Goal: Information Seeking & Learning: Learn about a topic

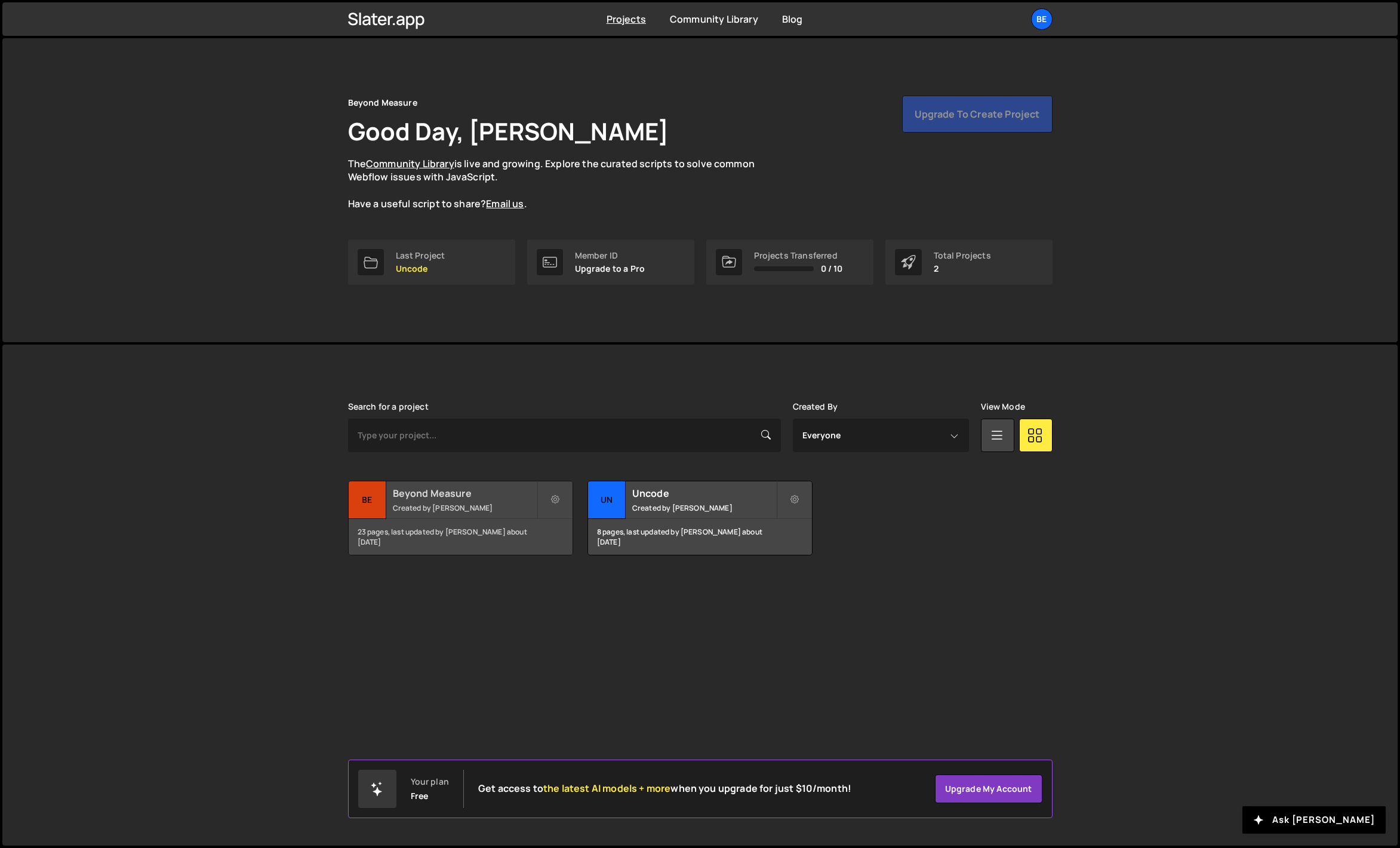
click at [428, 502] on small "Created by [PERSON_NAME]" at bounding box center [465, 508] width 144 height 10
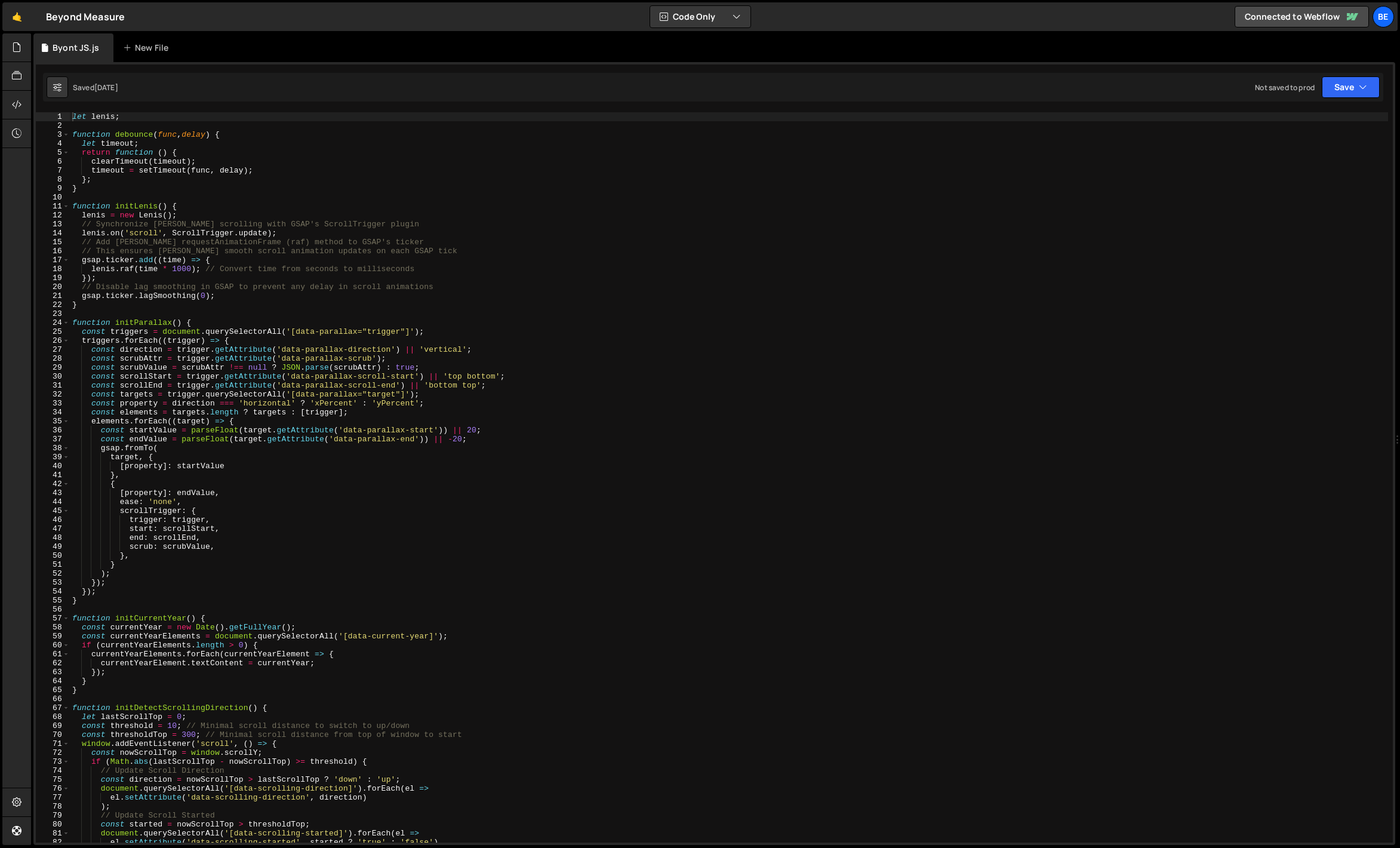
click at [396, 358] on div "let lenis ; function debounce ( func , delay ) { let timeout ; return function …" at bounding box center [729, 486] width 1318 height 748
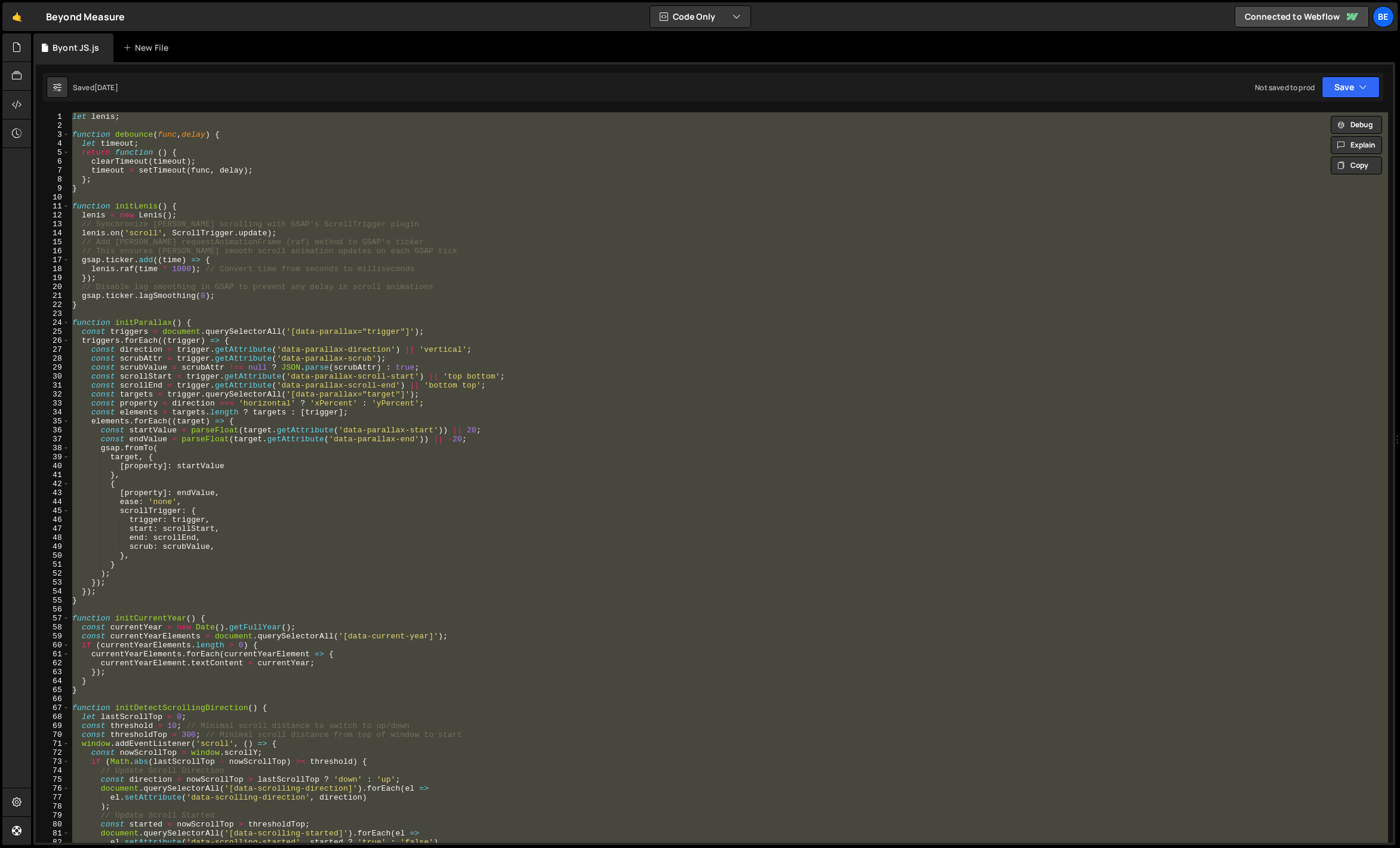
click at [272, 305] on div "let lenis ; function debounce ( func , delay ) { let timeout ; return function …" at bounding box center [729, 477] width 1318 height 731
type textarea "}"
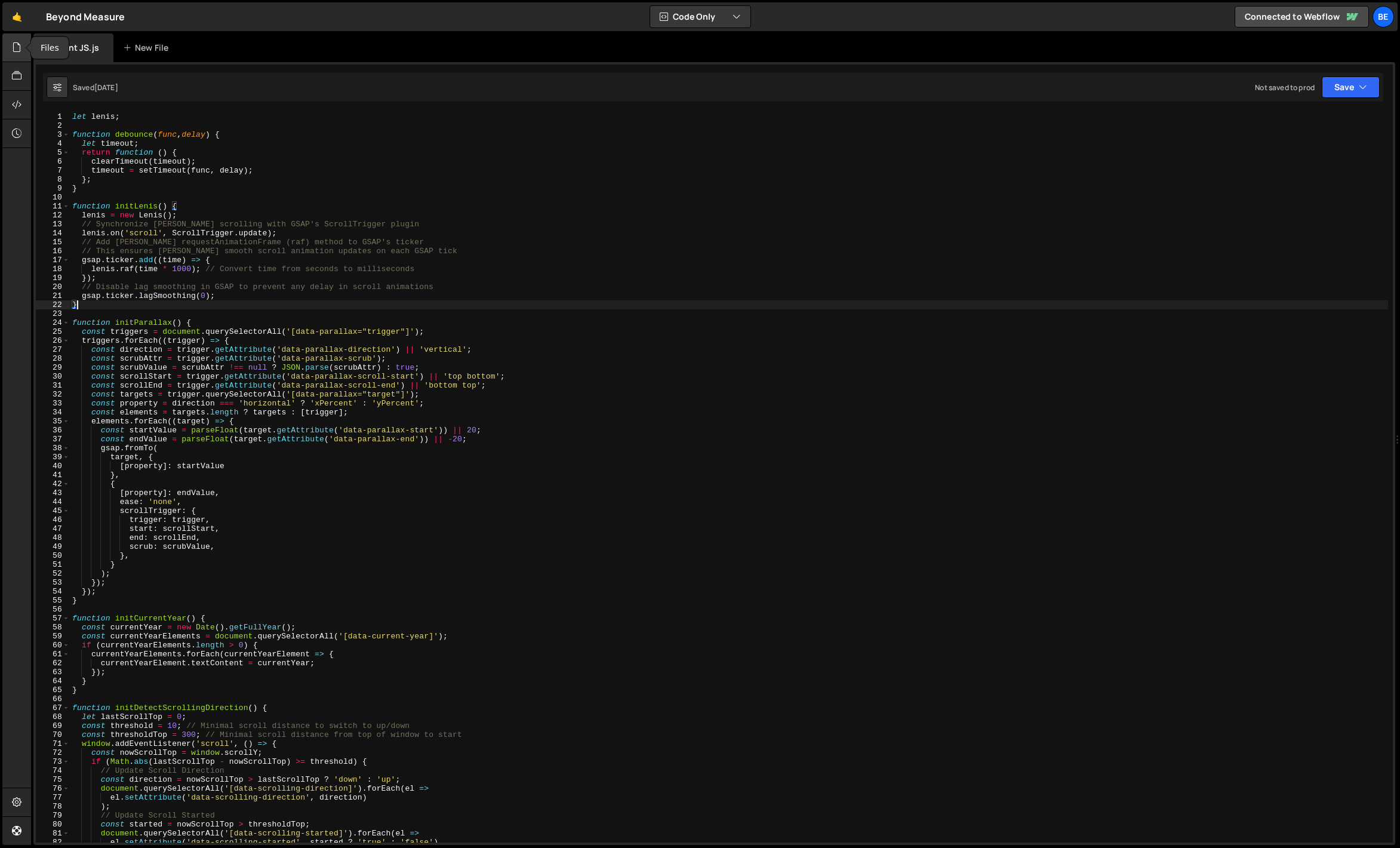
click at [18, 49] on icon at bounding box center [16, 48] width 10 height 13
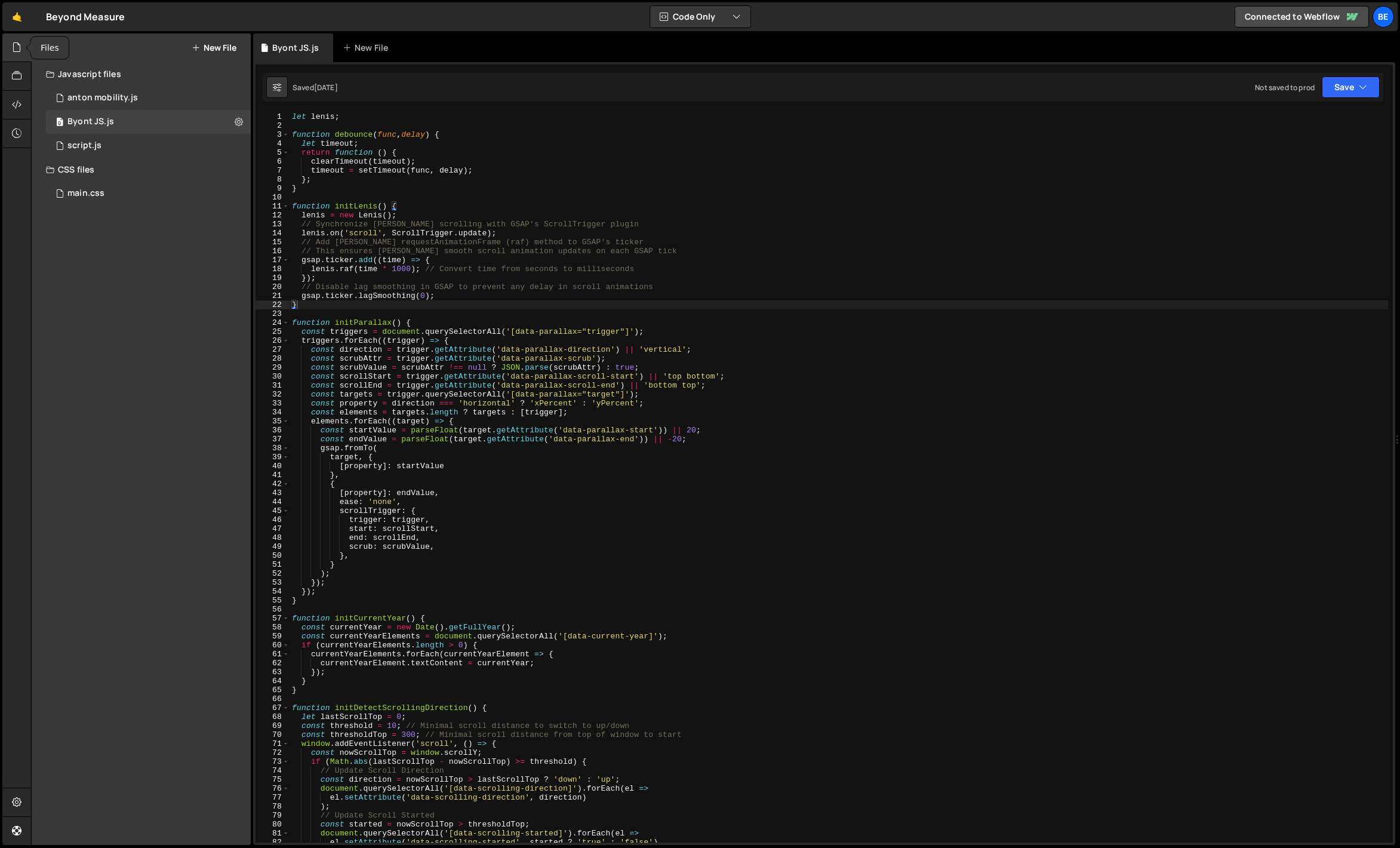
click at [18, 49] on icon at bounding box center [16, 48] width 10 height 13
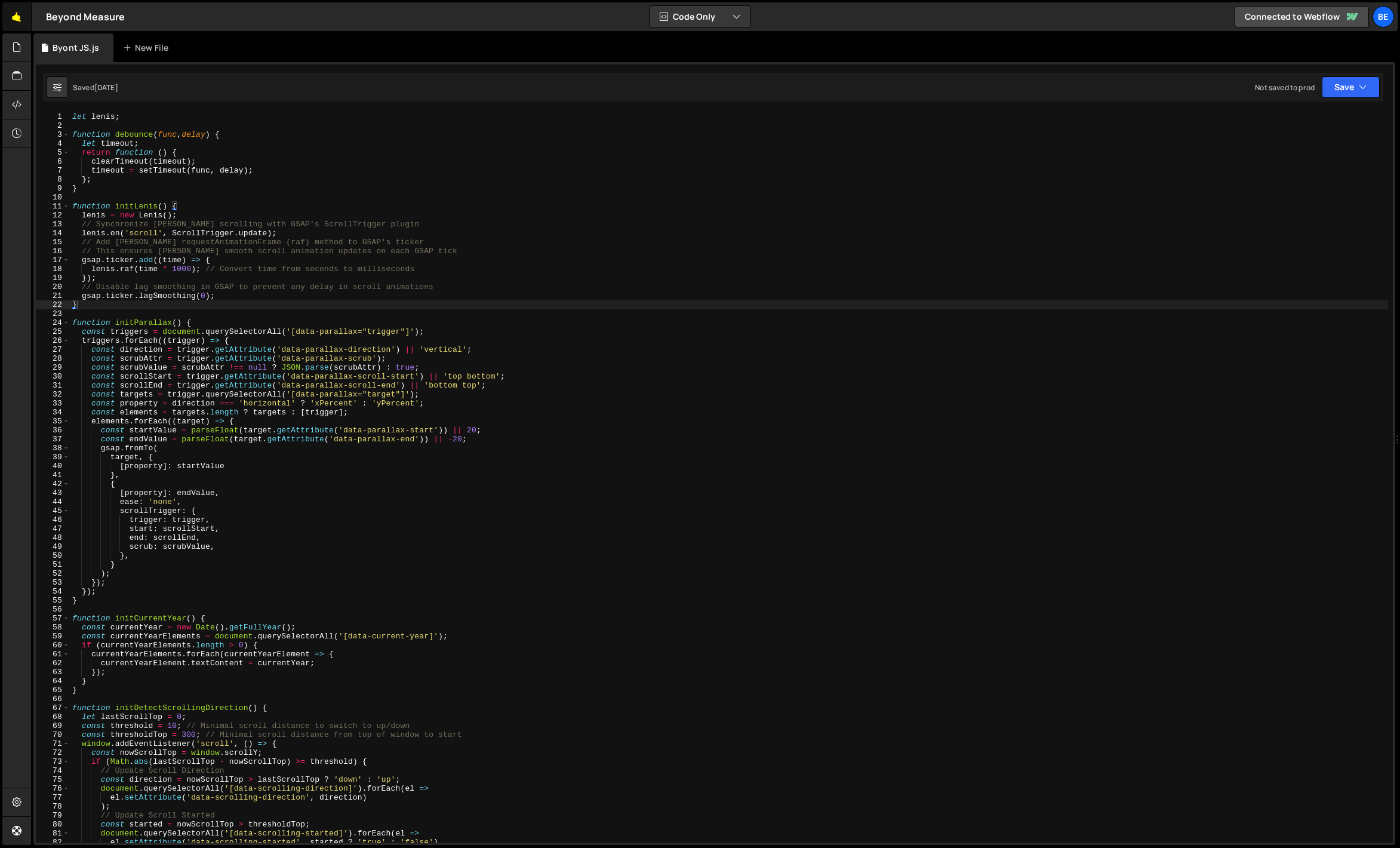
click at [17, 16] on link "🤙" at bounding box center [16, 16] width 29 height 29
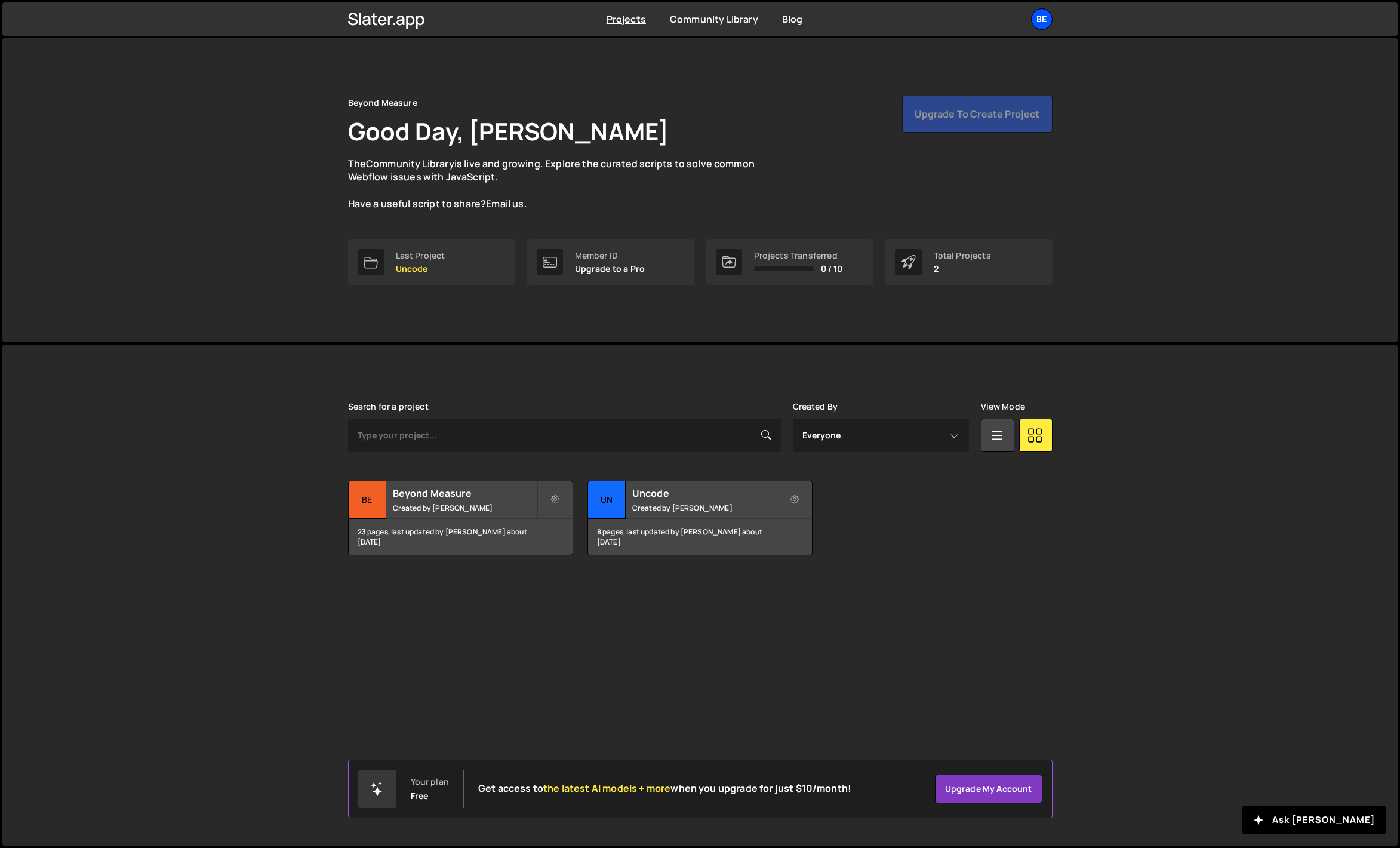
click at [1040, 20] on div "Be" at bounding box center [1042, 19] width 22 height 22
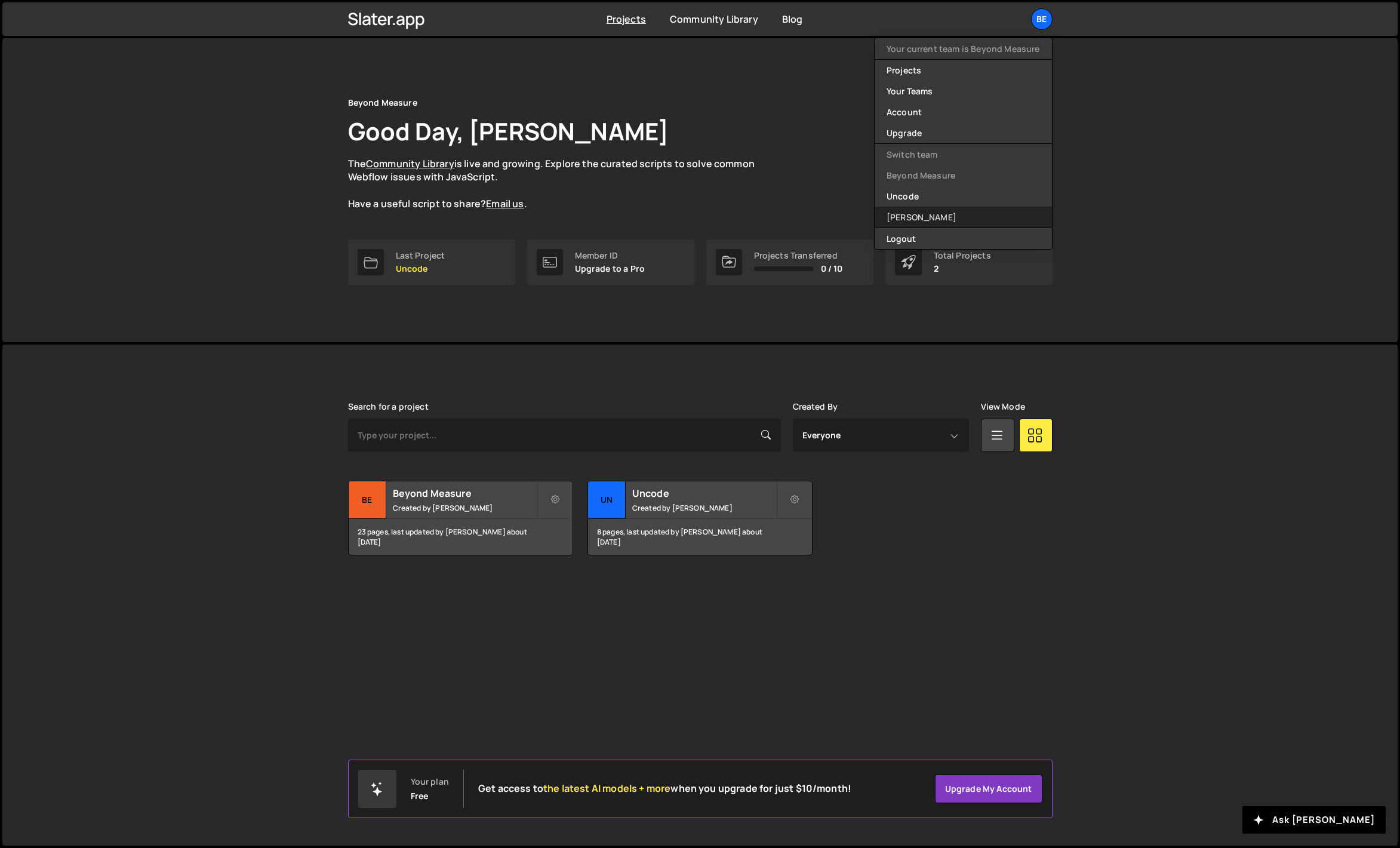
click at [921, 216] on link "[PERSON_NAME]" at bounding box center [963, 217] width 178 height 21
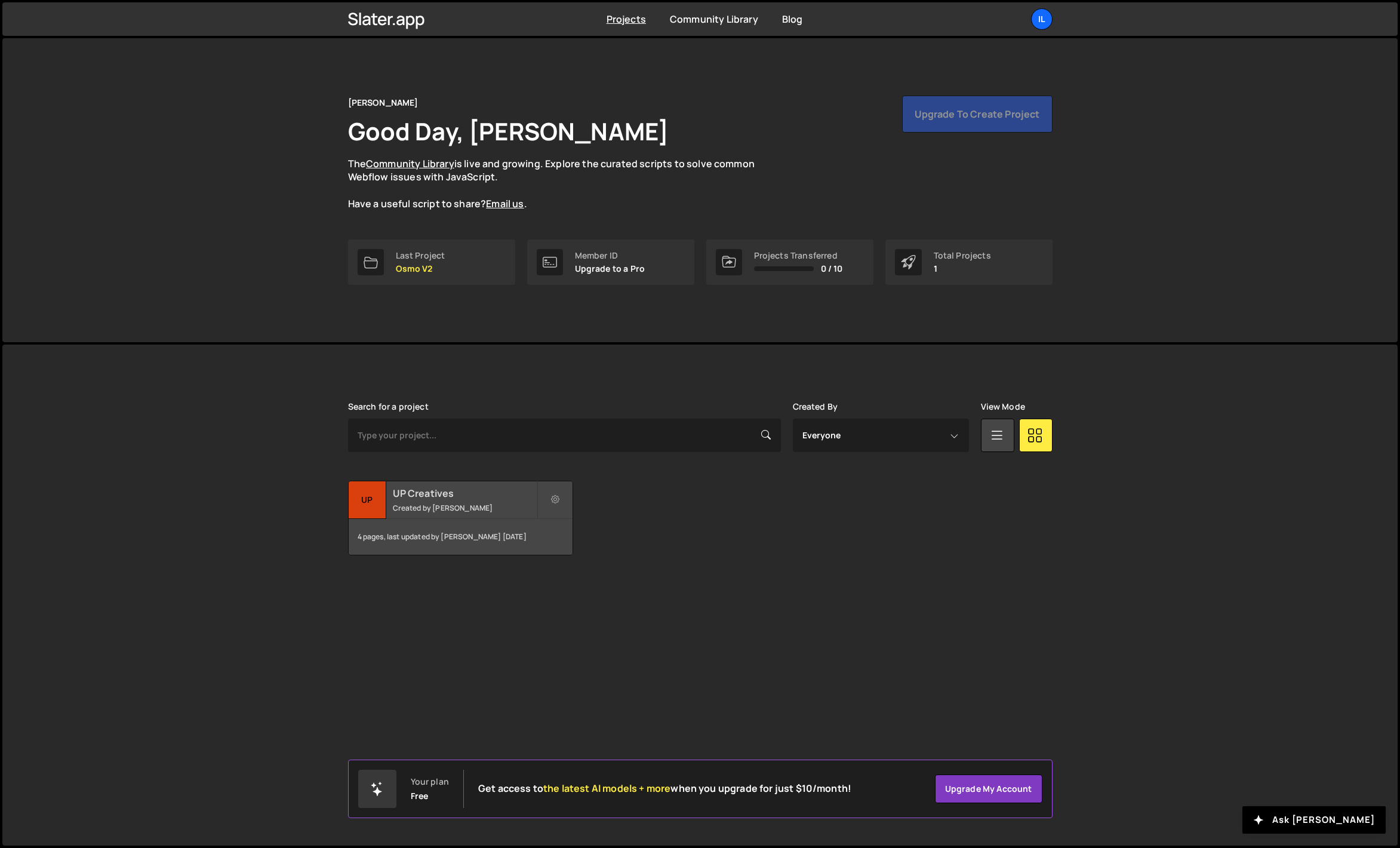
click at [482, 484] on div "UP Creatives Created by Ilja van Eck" at bounding box center [460, 500] width 224 height 37
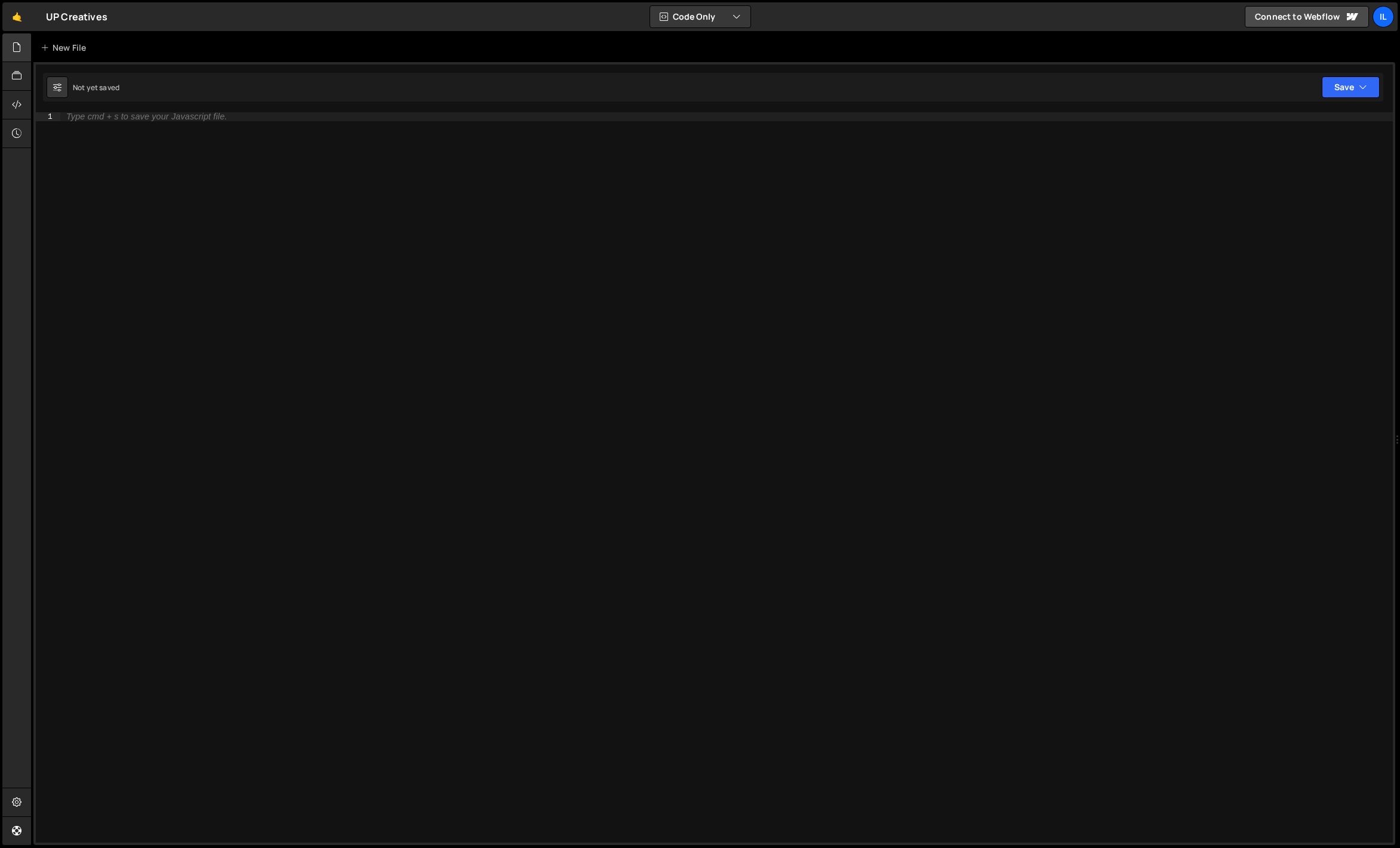
click at [17, 50] on icon at bounding box center [16, 48] width 10 height 13
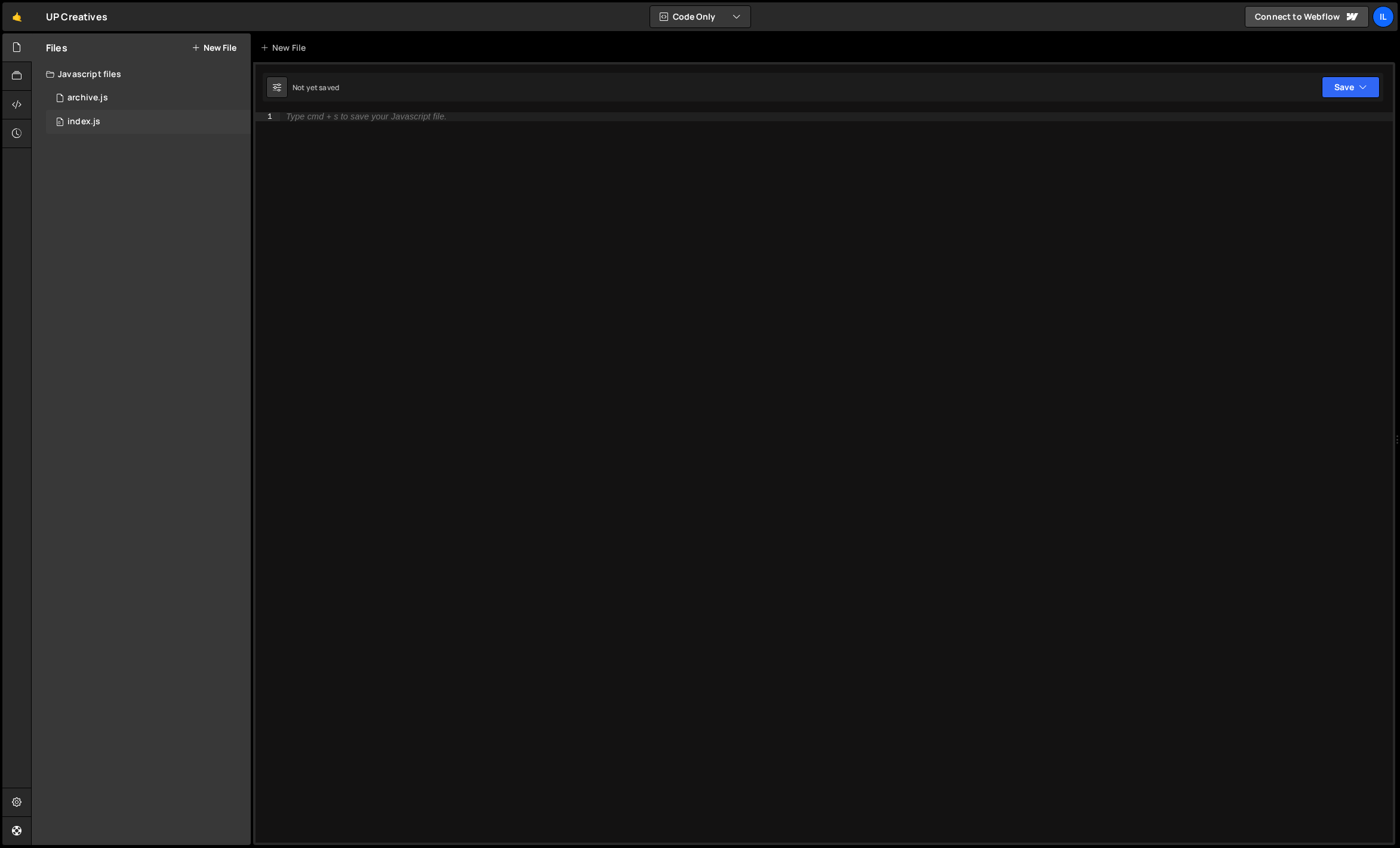
click at [109, 114] on div "0 index.js 0" at bounding box center [149, 122] width 205 height 24
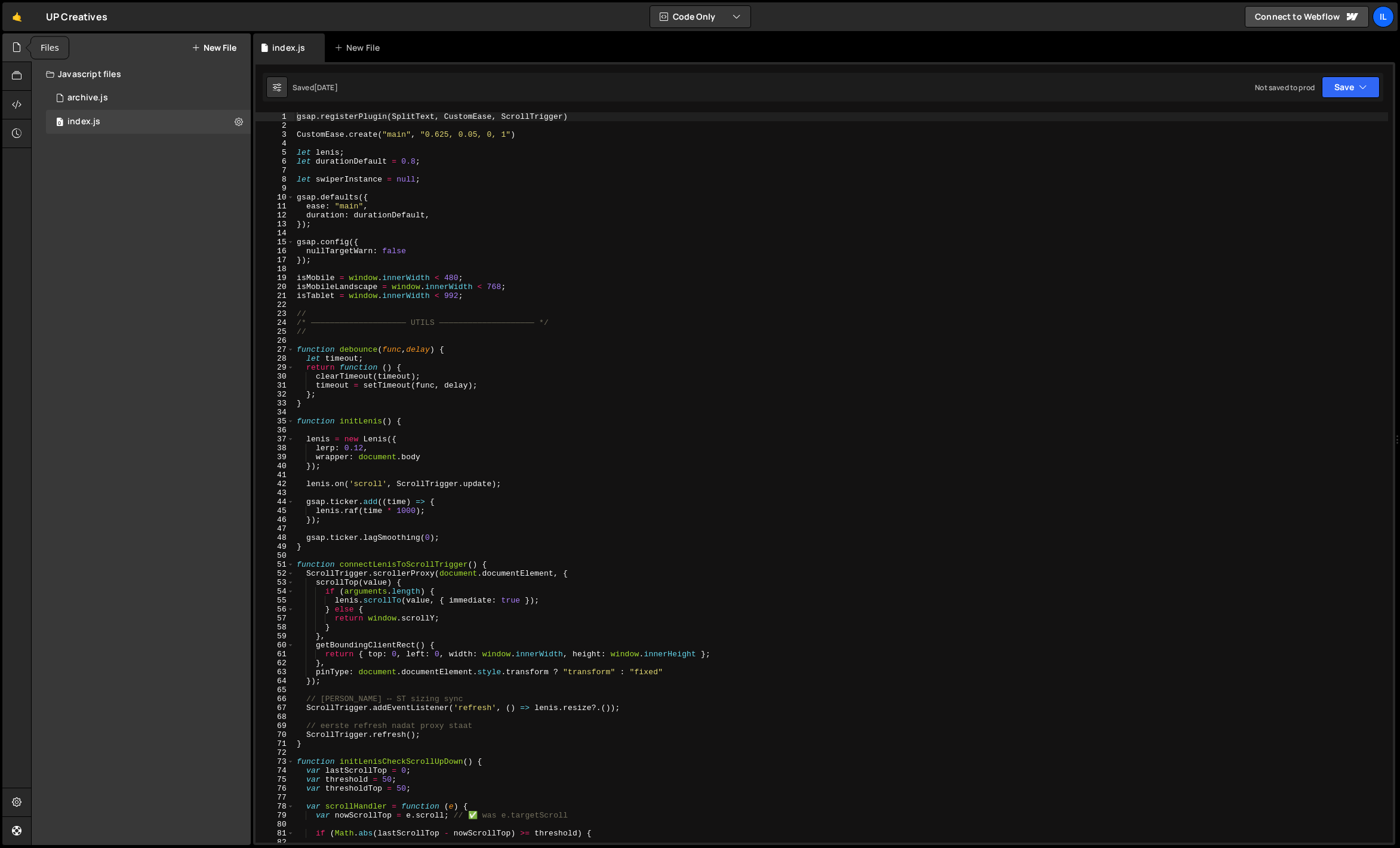
click at [17, 51] on icon at bounding box center [16, 48] width 10 height 13
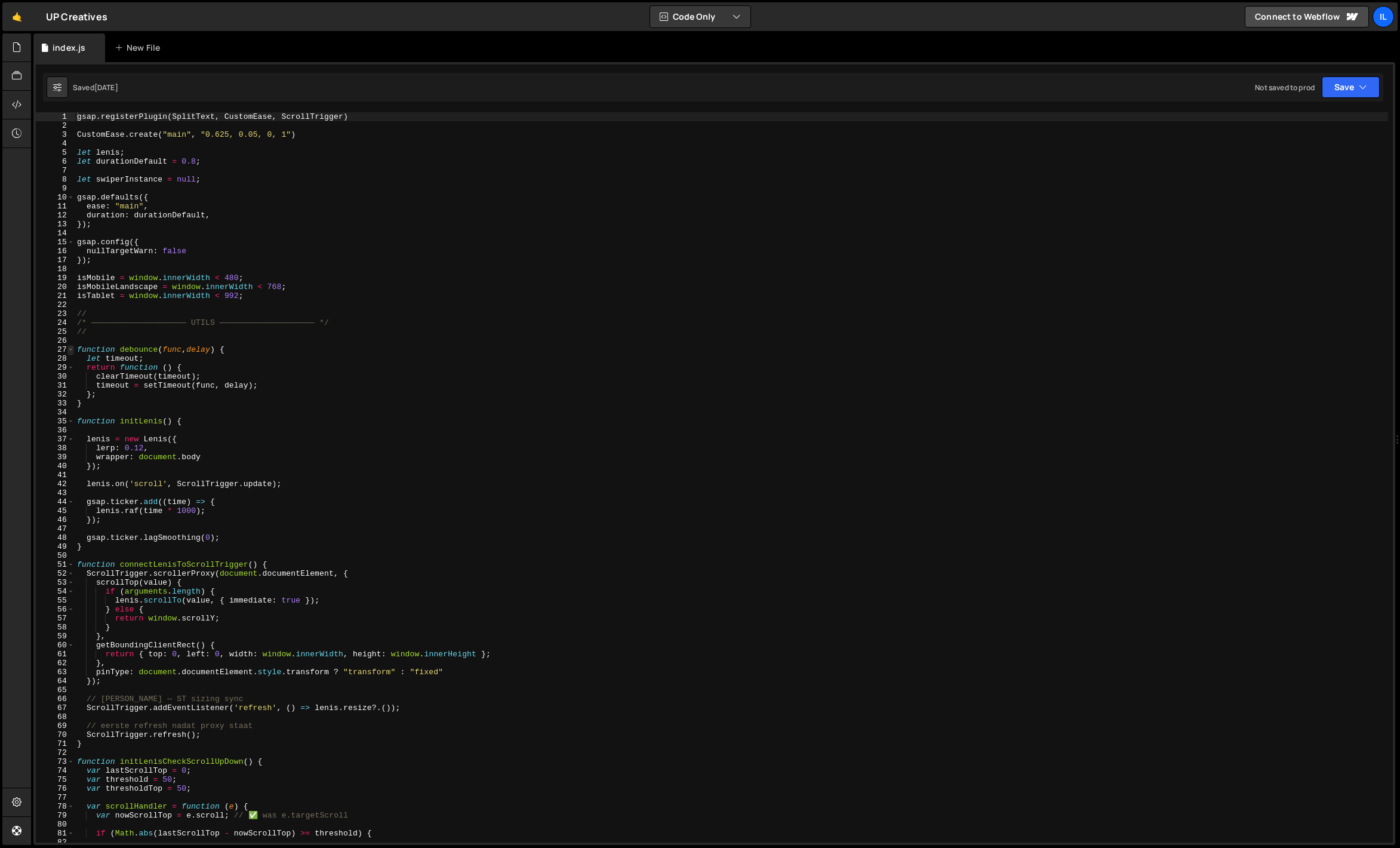
type textarea "gsap.registerPlugin(SplitText, CustomEase, ScrollTrigger)"
click at [73, 346] on span at bounding box center [71, 349] width 7 height 9
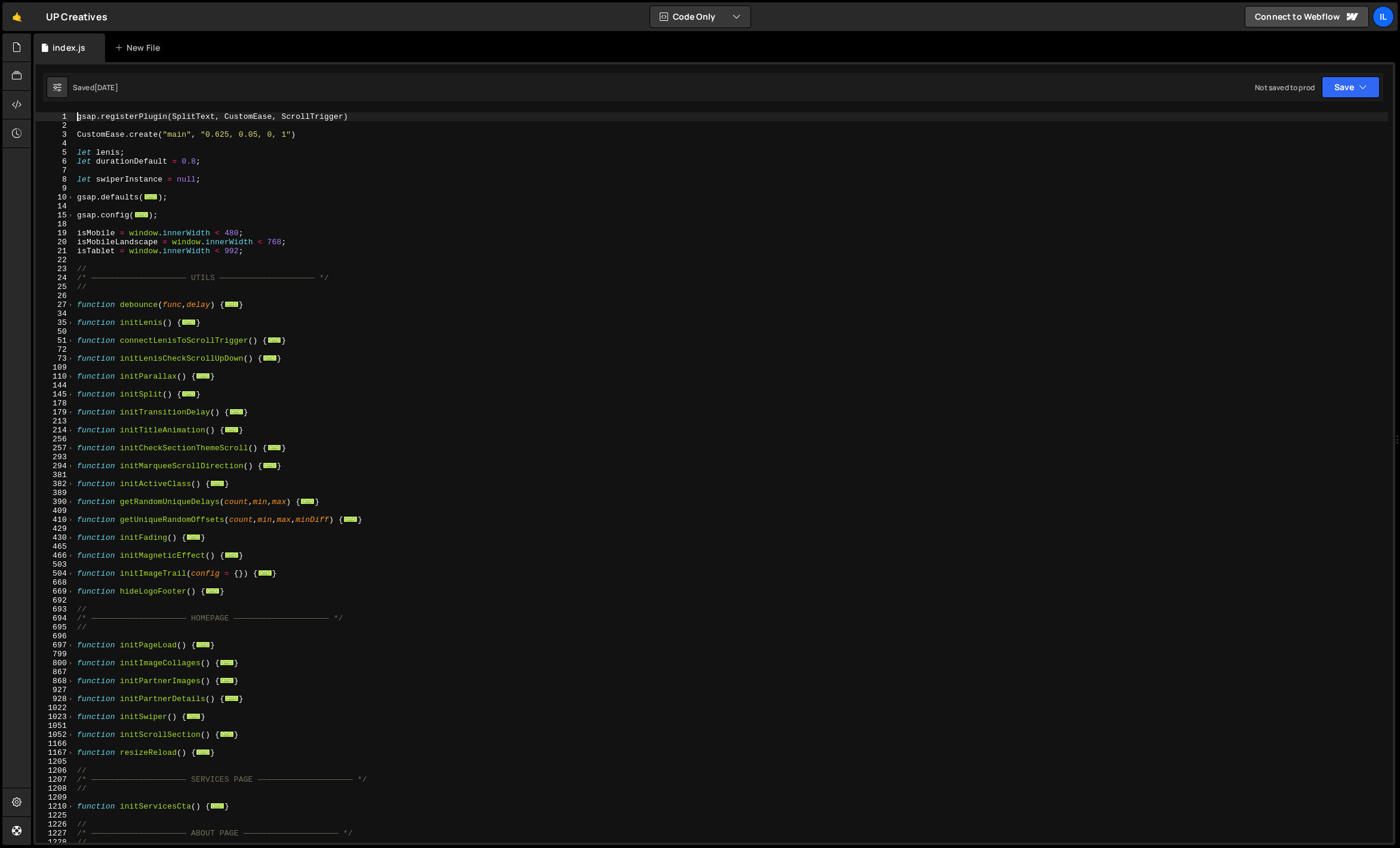
click at [211, 311] on div "gsap . registerPlugin ( SplitText , CustomEase , ScrollTrigger ) CustomEase . c…" at bounding box center [731, 486] width 1314 height 748
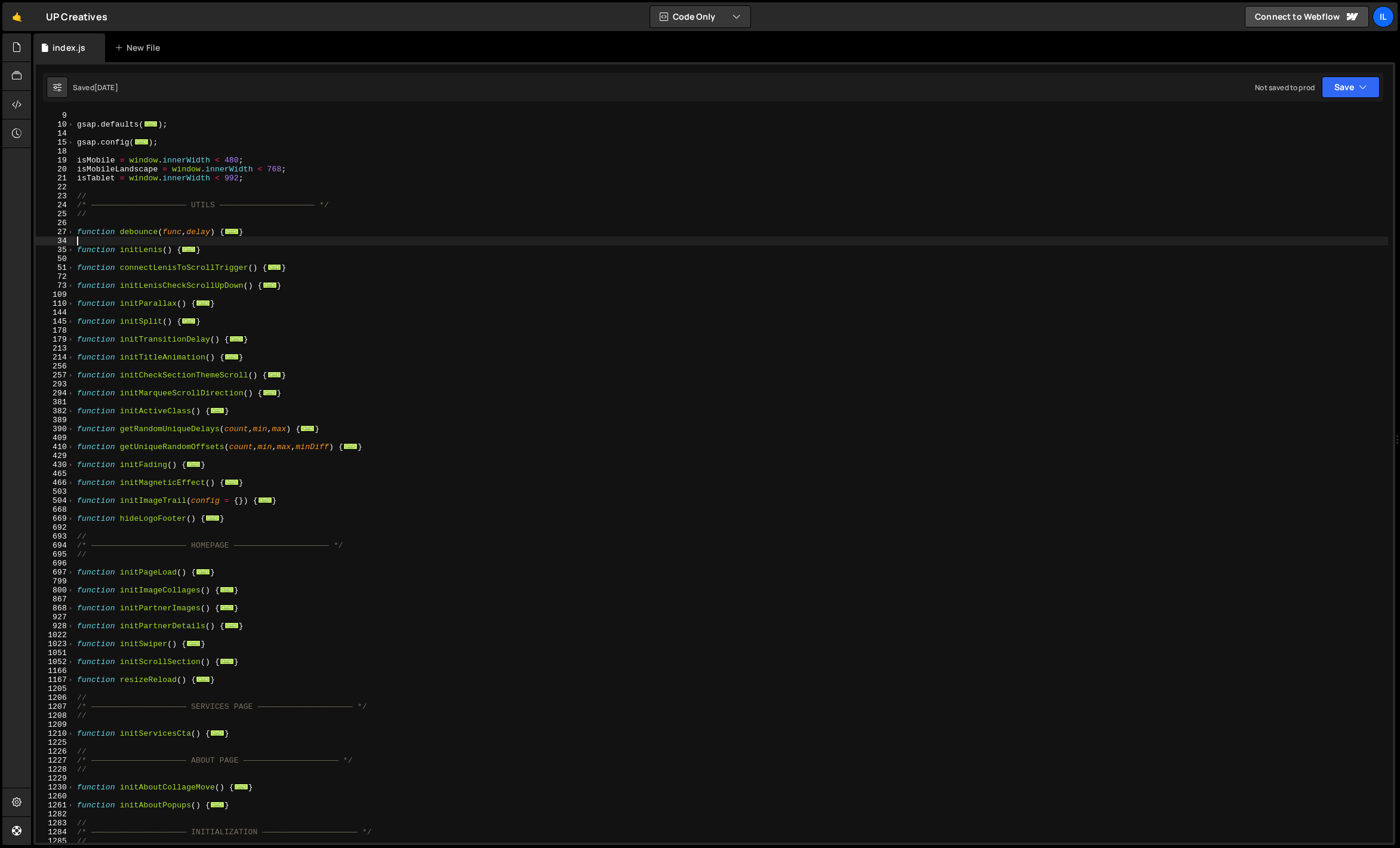
scroll to position [112, 0]
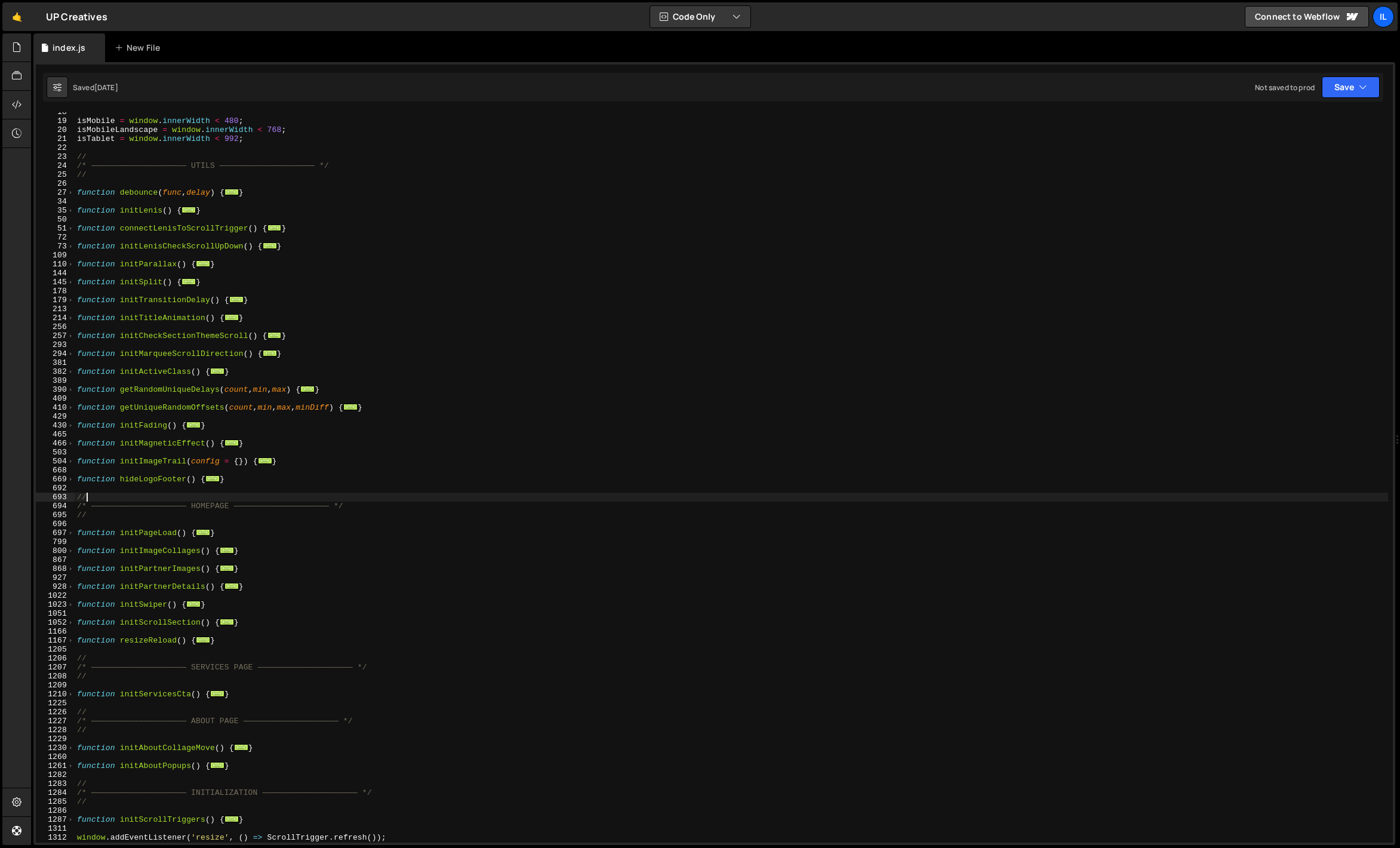
click at [217, 493] on div "isMobile = window . innerWidth < 480 ; isMobileLandscape = window . innerWidth …" at bounding box center [731, 482] width 1314 height 748
type textarea "//"
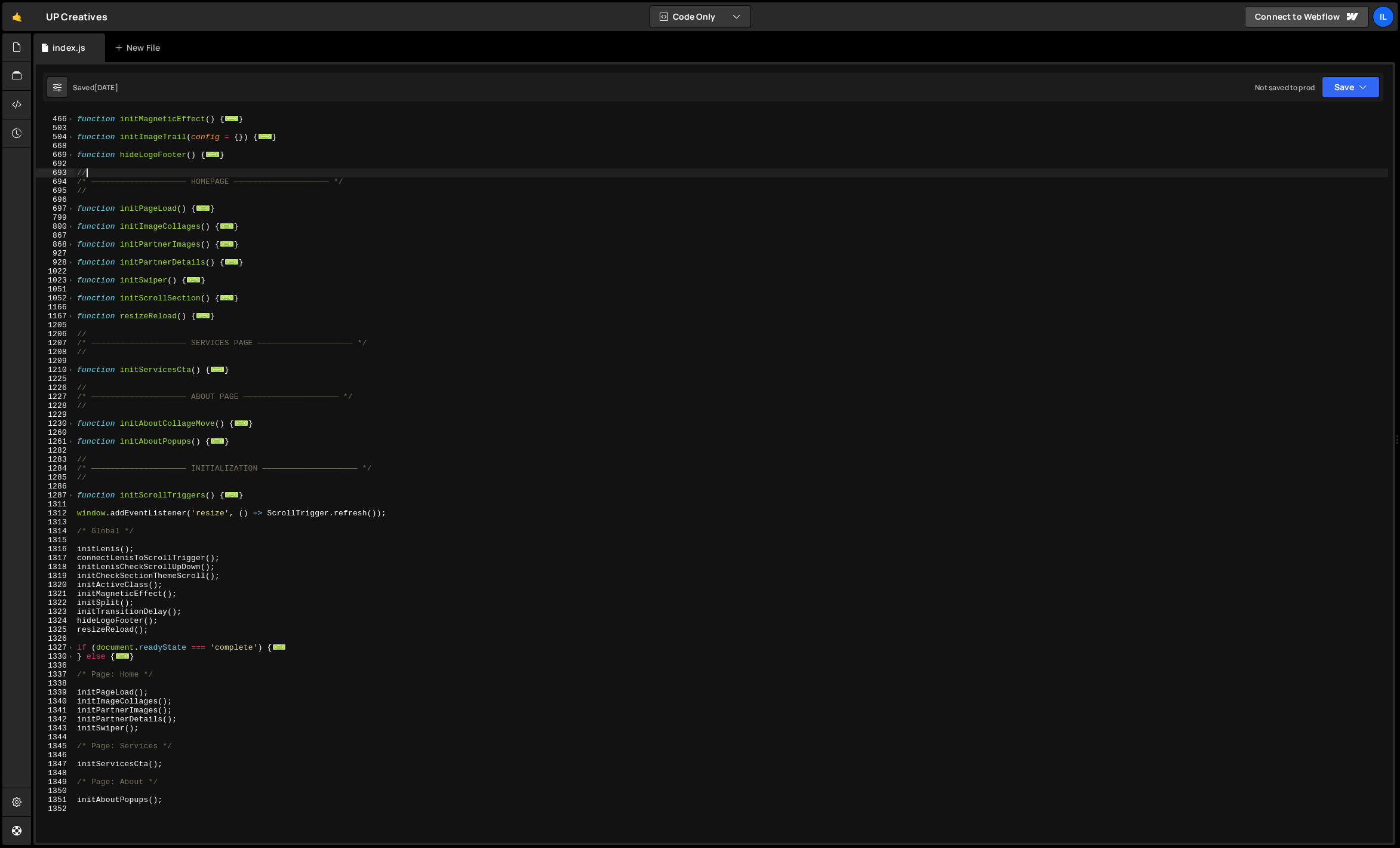
scroll to position [496, 0]
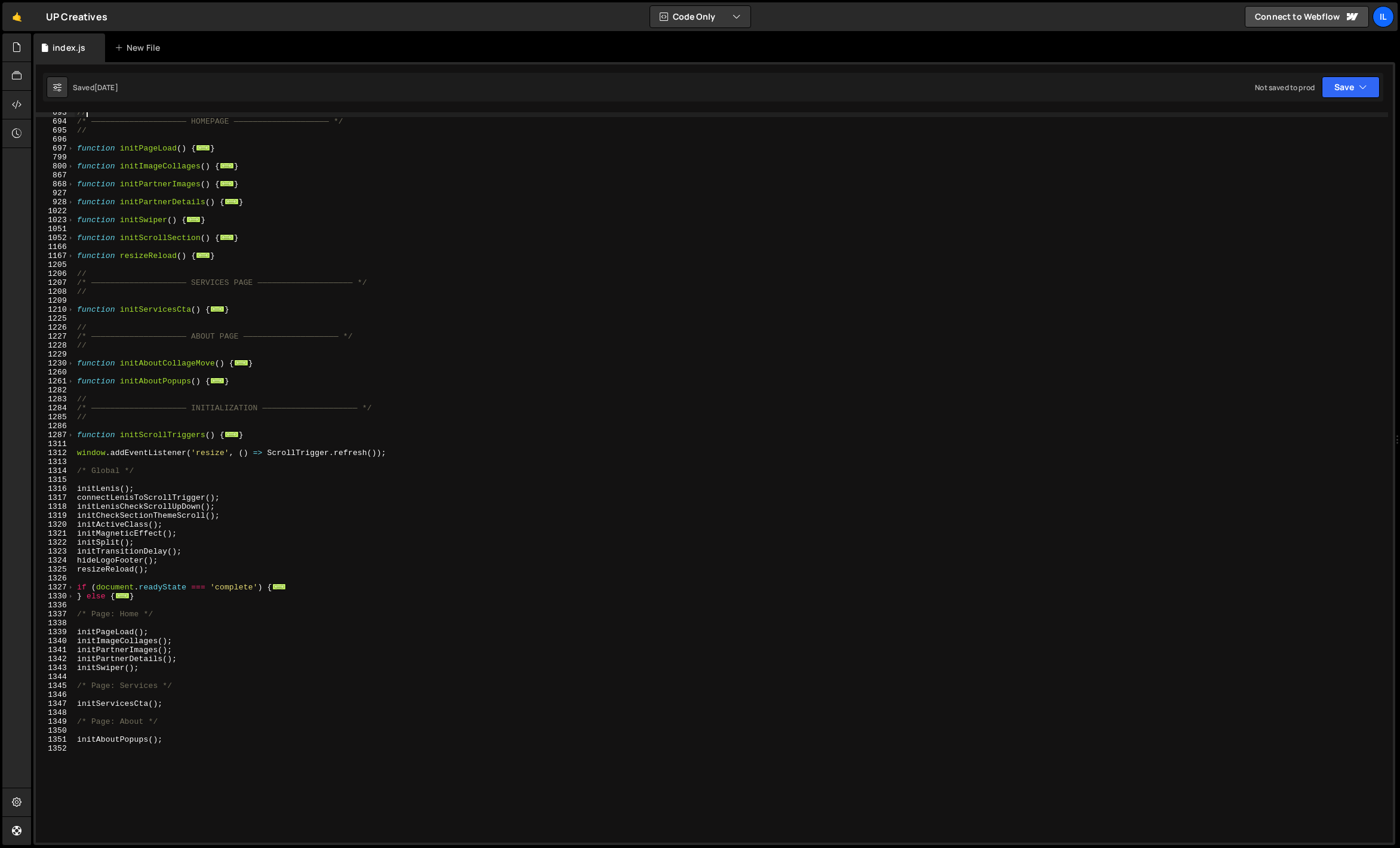
click at [195, 479] on div "// /* ———————————————————— HOMEPAGE ———————————————————— */ // function initPag…" at bounding box center [731, 482] width 1314 height 748
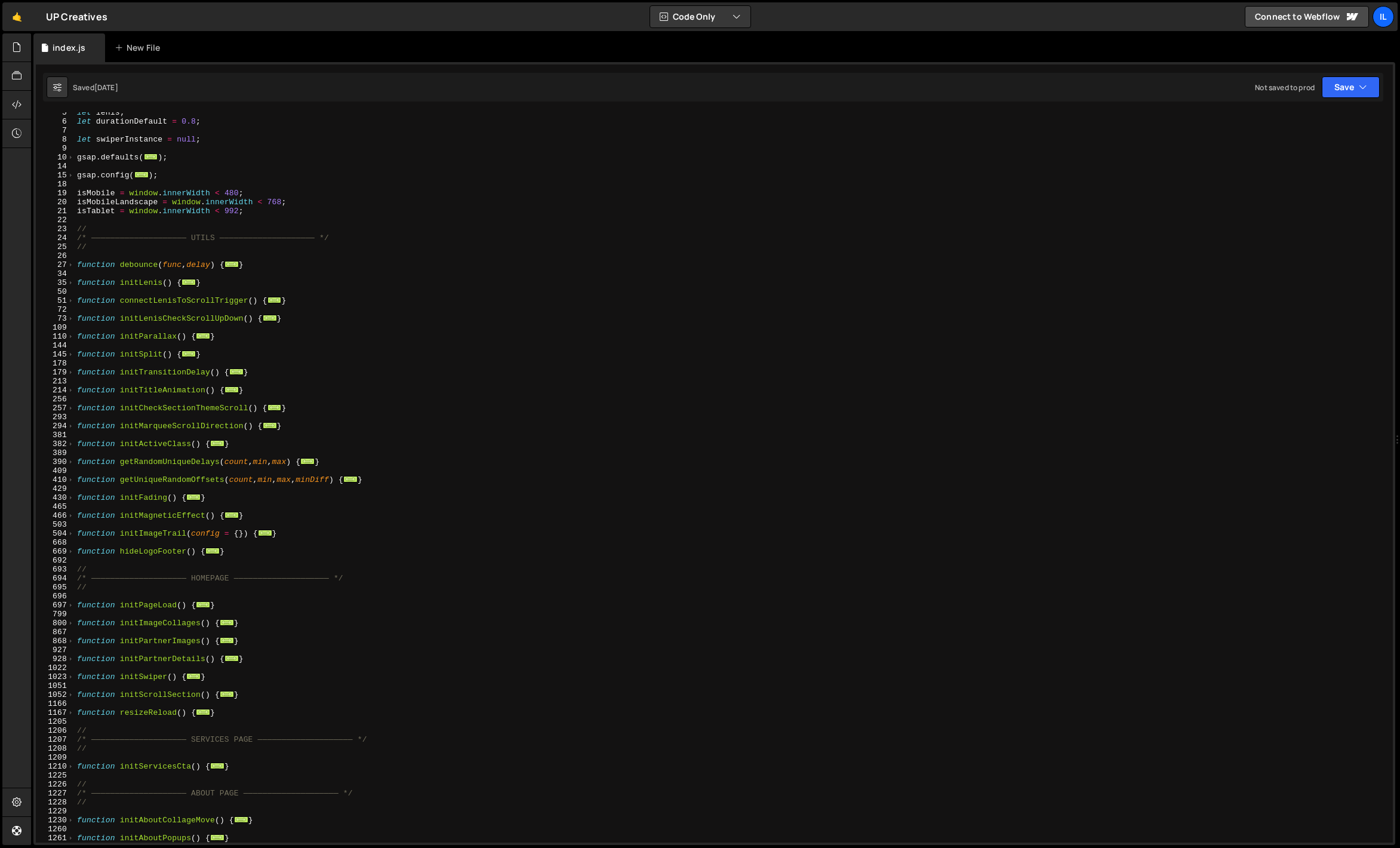
scroll to position [0, 0]
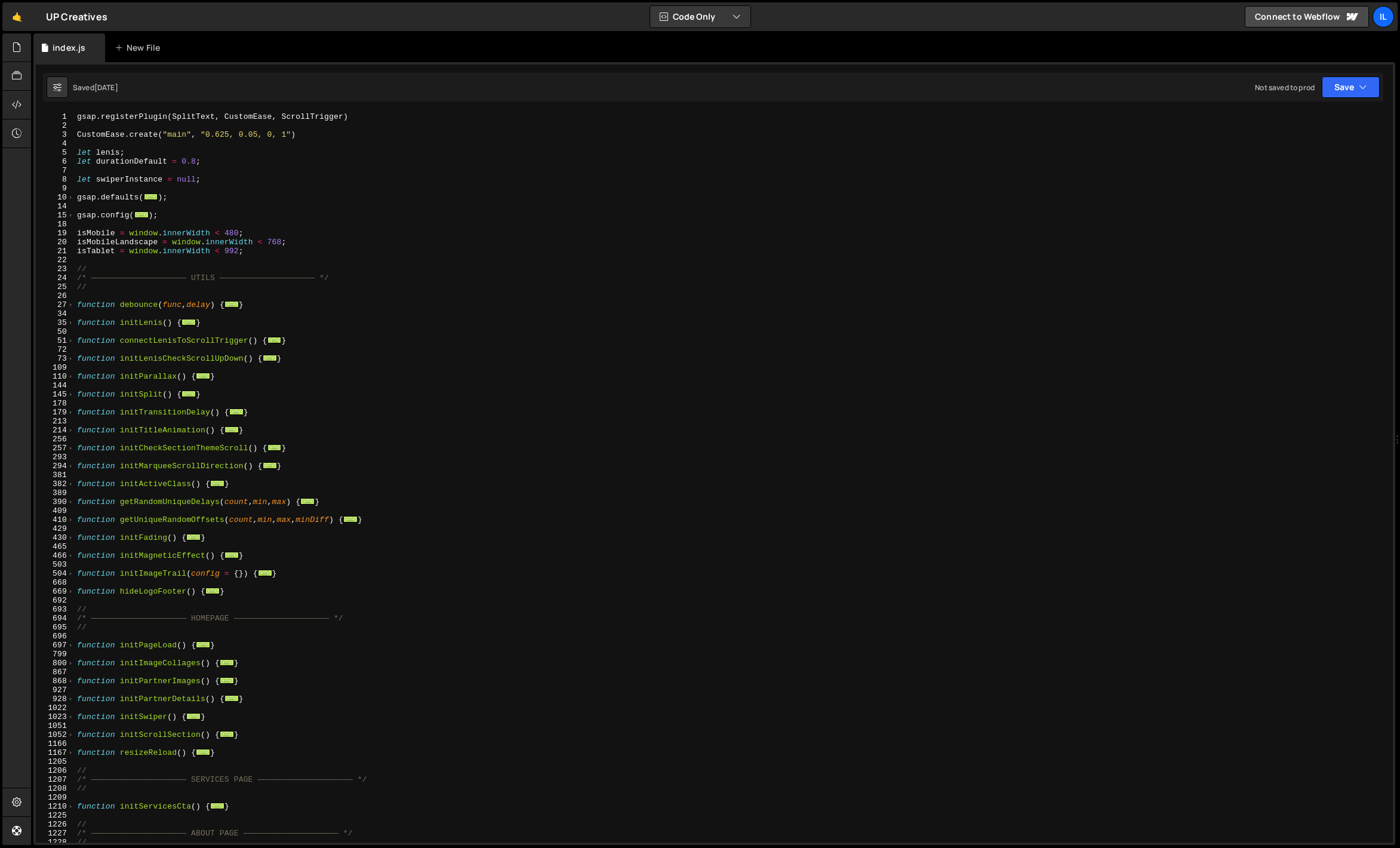
click at [230, 256] on div "gsap . registerPlugin ( SplitText , CustomEase , ScrollTrigger ) CustomEase . c…" at bounding box center [731, 486] width 1314 height 748
type textarea "initAboutPopups();"
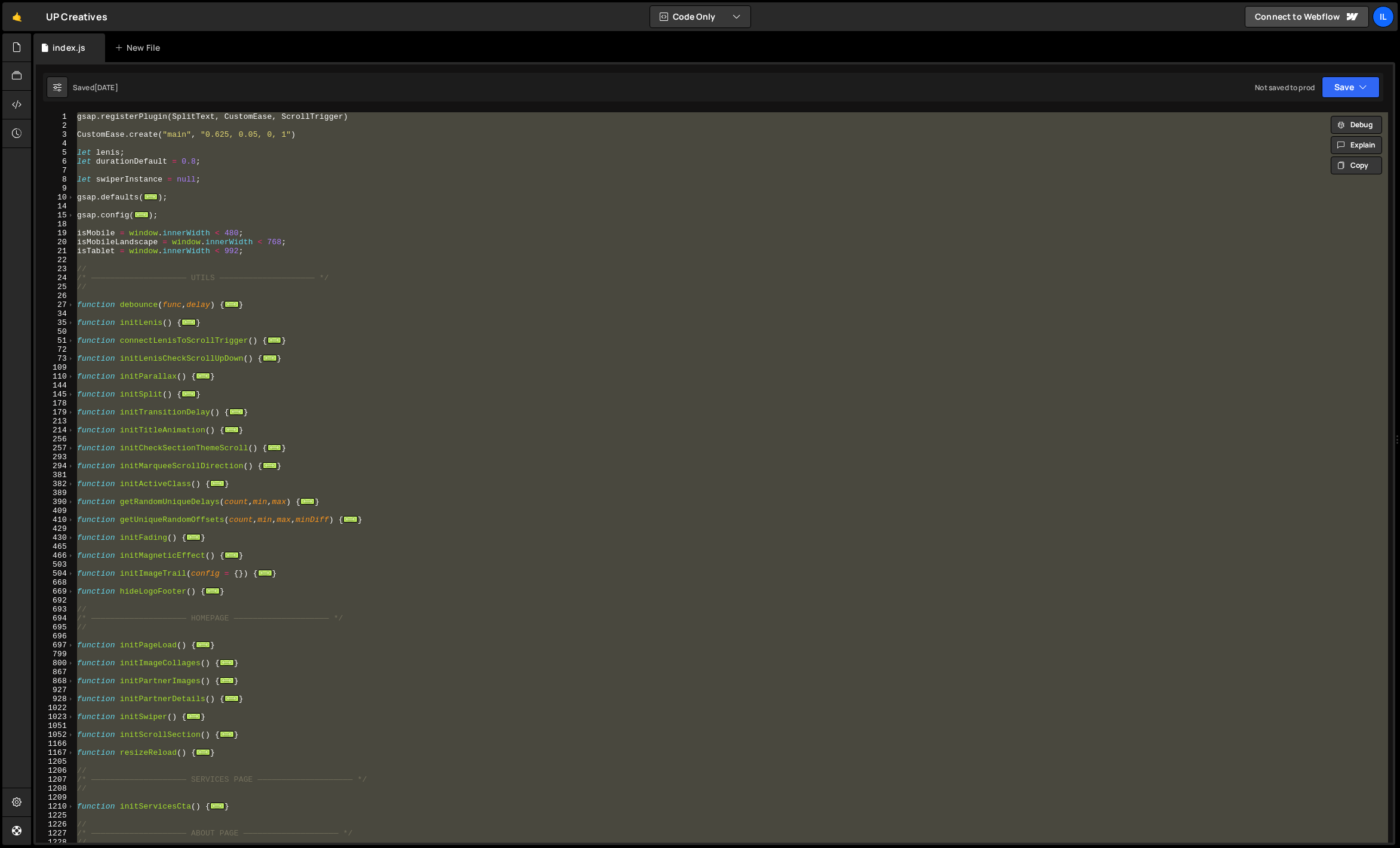
click at [194, 262] on div "gsap . registerPlugin ( SplitText , CustomEase , ScrollTrigger ) CustomEase . c…" at bounding box center [731, 477] width 1314 height 731
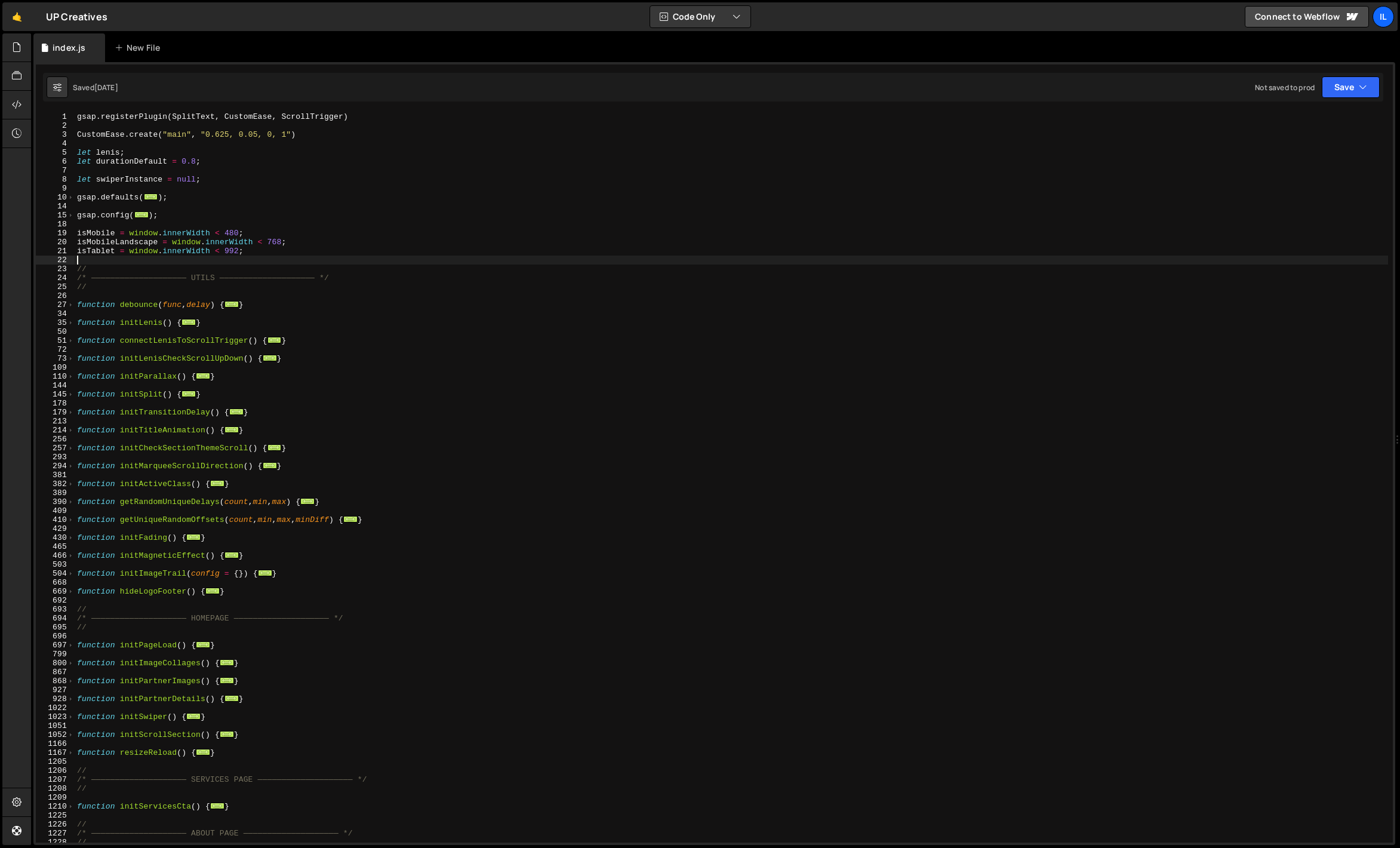
click at [233, 563] on div "gsap . registerPlugin ( SplitText , CustomEase , ScrollTrigger ) CustomEase . c…" at bounding box center [731, 486] width 1314 height 748
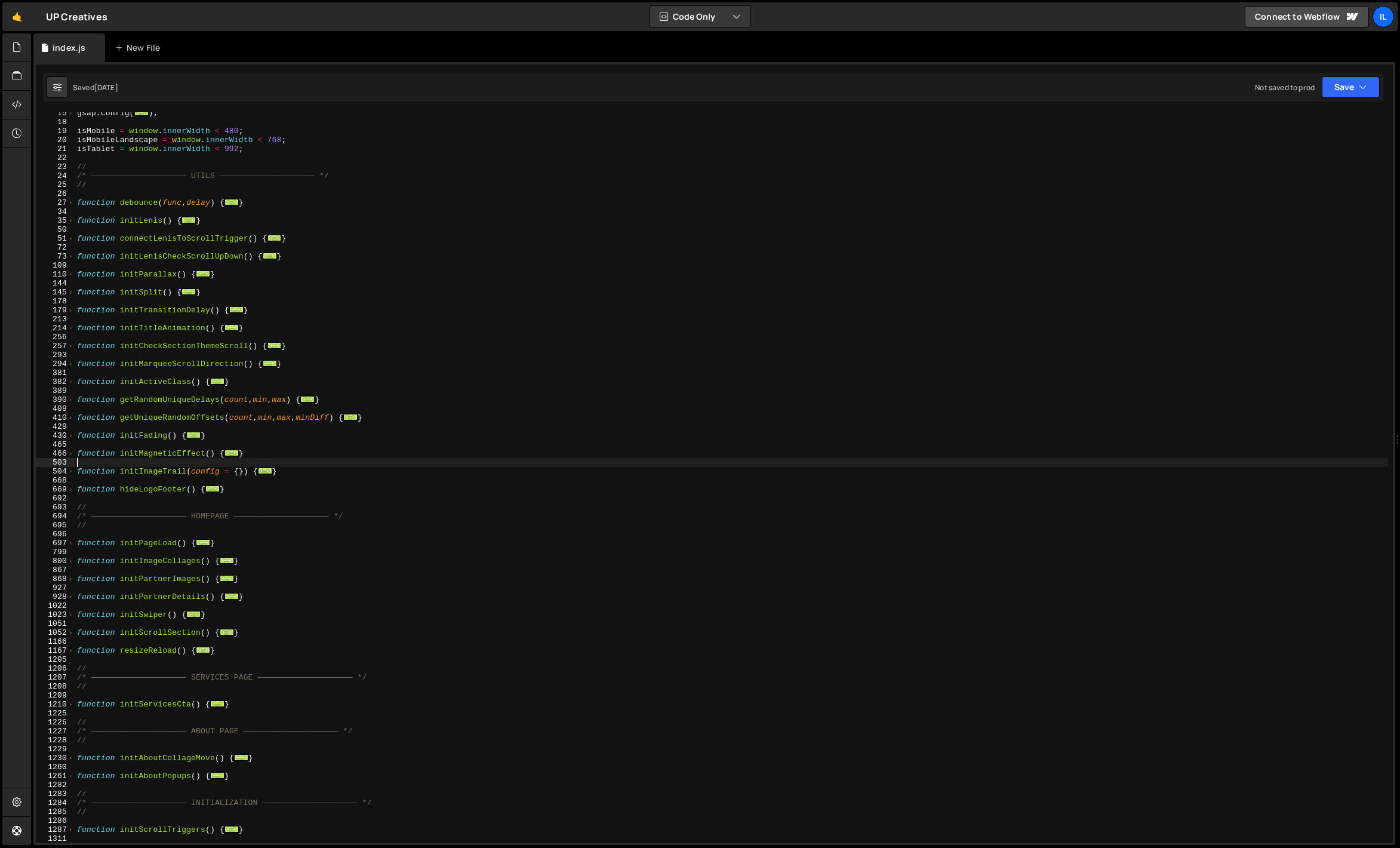
scroll to position [102, 0]
drag, startPoint x: 234, startPoint y: 649, endPoint x: 65, endPoint y: 650, distance: 169.0
click at [65, 650] on div "15 18 19 20 21 22 23 24 25 26 27 34 35 50 51 72 73 109 110 144 145 178 179 213 …" at bounding box center [714, 477] width 1357 height 731
click at [114, 664] on div "gsap . config ( ... ) ; isMobile = window . innerWidth < 480 ; isMobileLandscap…" at bounding box center [731, 482] width 1314 height 748
drag, startPoint x: 230, startPoint y: 653, endPoint x: 54, endPoint y: 654, distance: 176.0
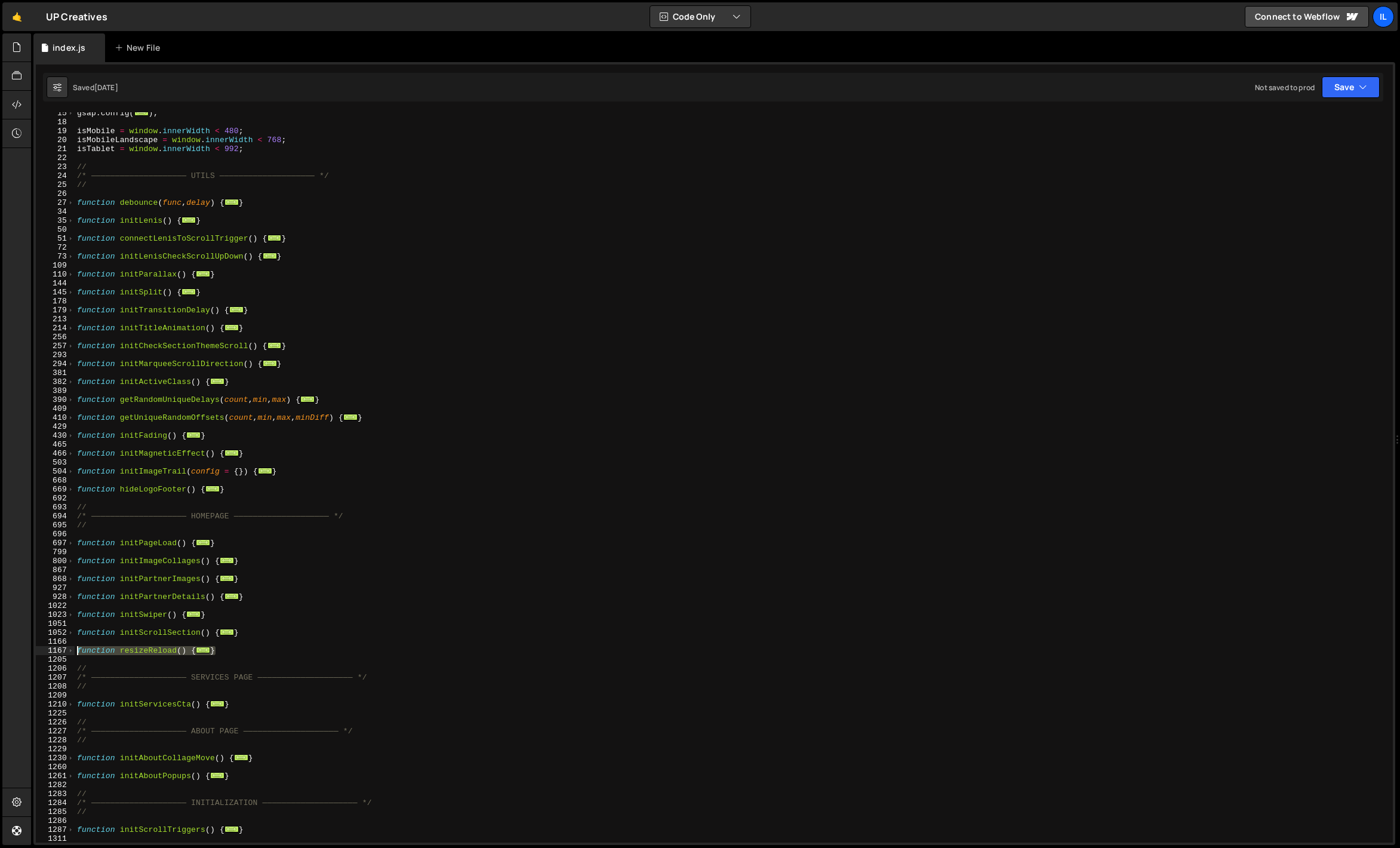
click at [54, 654] on div "// 15 18 19 20 21 22 23 24 25 26 27 34 35 50 51 72 73 109 110 144 145 178 179 2…" at bounding box center [714, 477] width 1357 height 731
paste textarea "}"
type textarea "}"
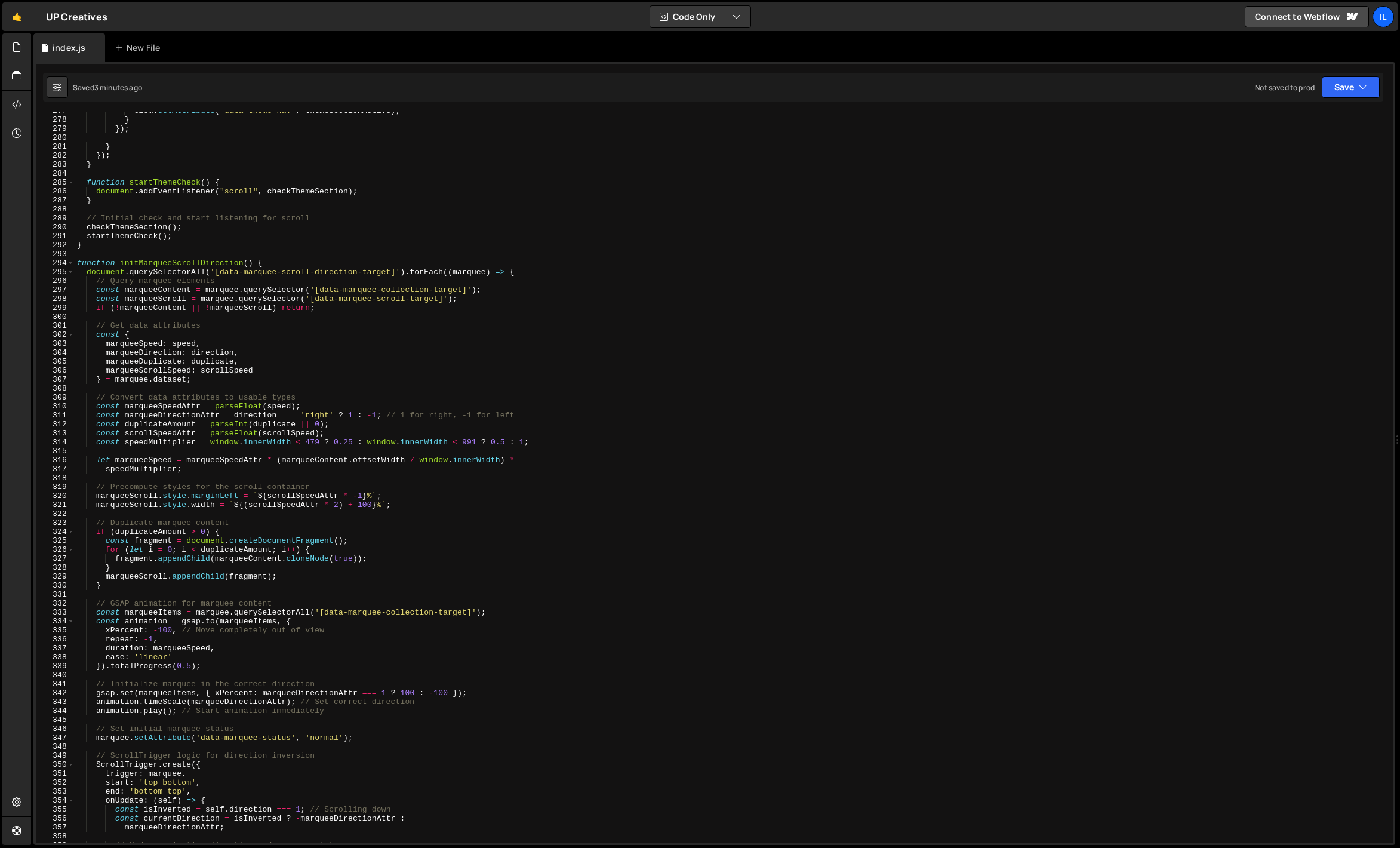
scroll to position [2478, 0]
click at [73, 264] on span at bounding box center [71, 263] width 7 height 9
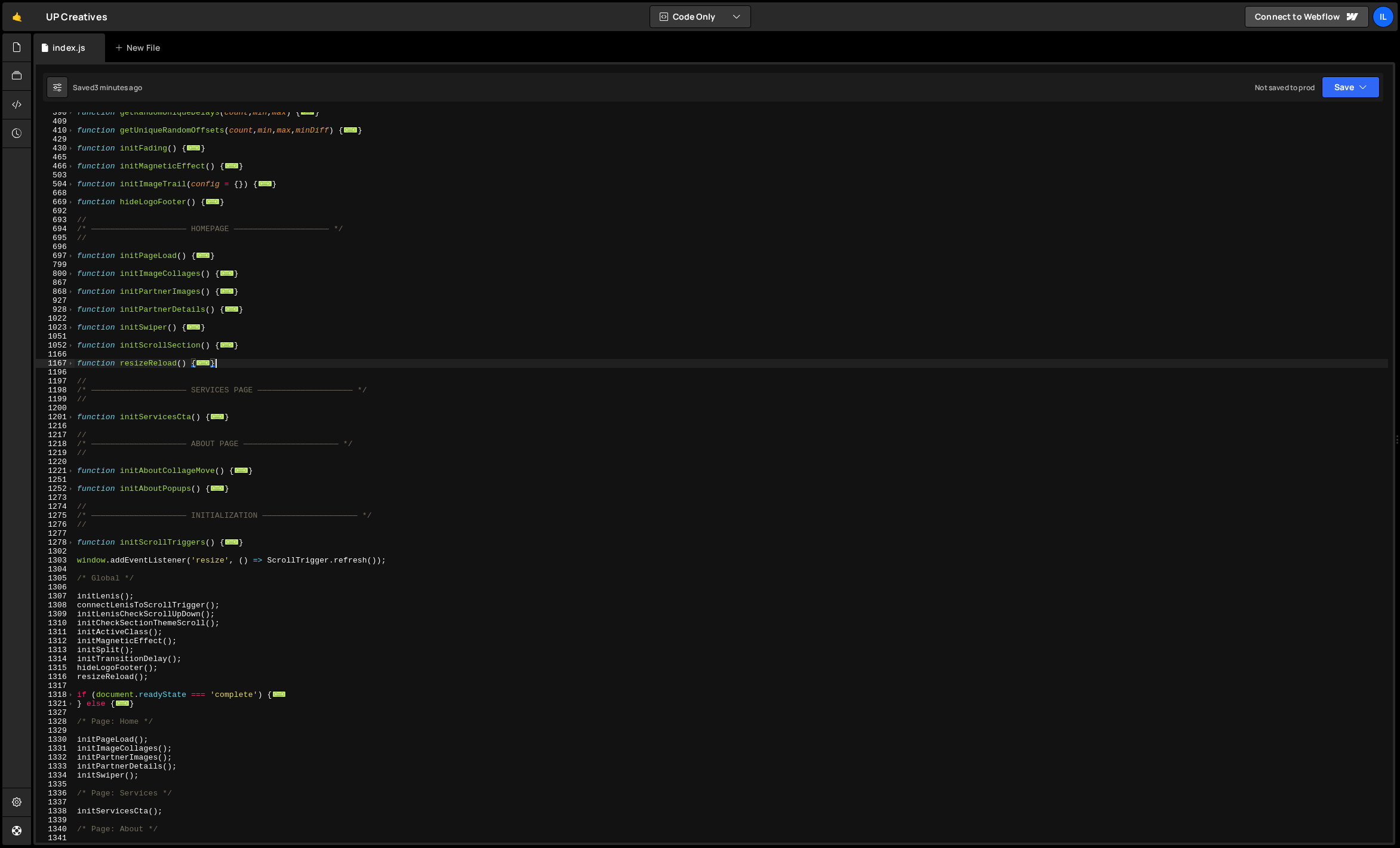
scroll to position [389, 0]
click at [178, 371] on div "function getRandomUniqueDelays ( count , min , max ) { ... } function getUnique…" at bounding box center [731, 482] width 1314 height 748
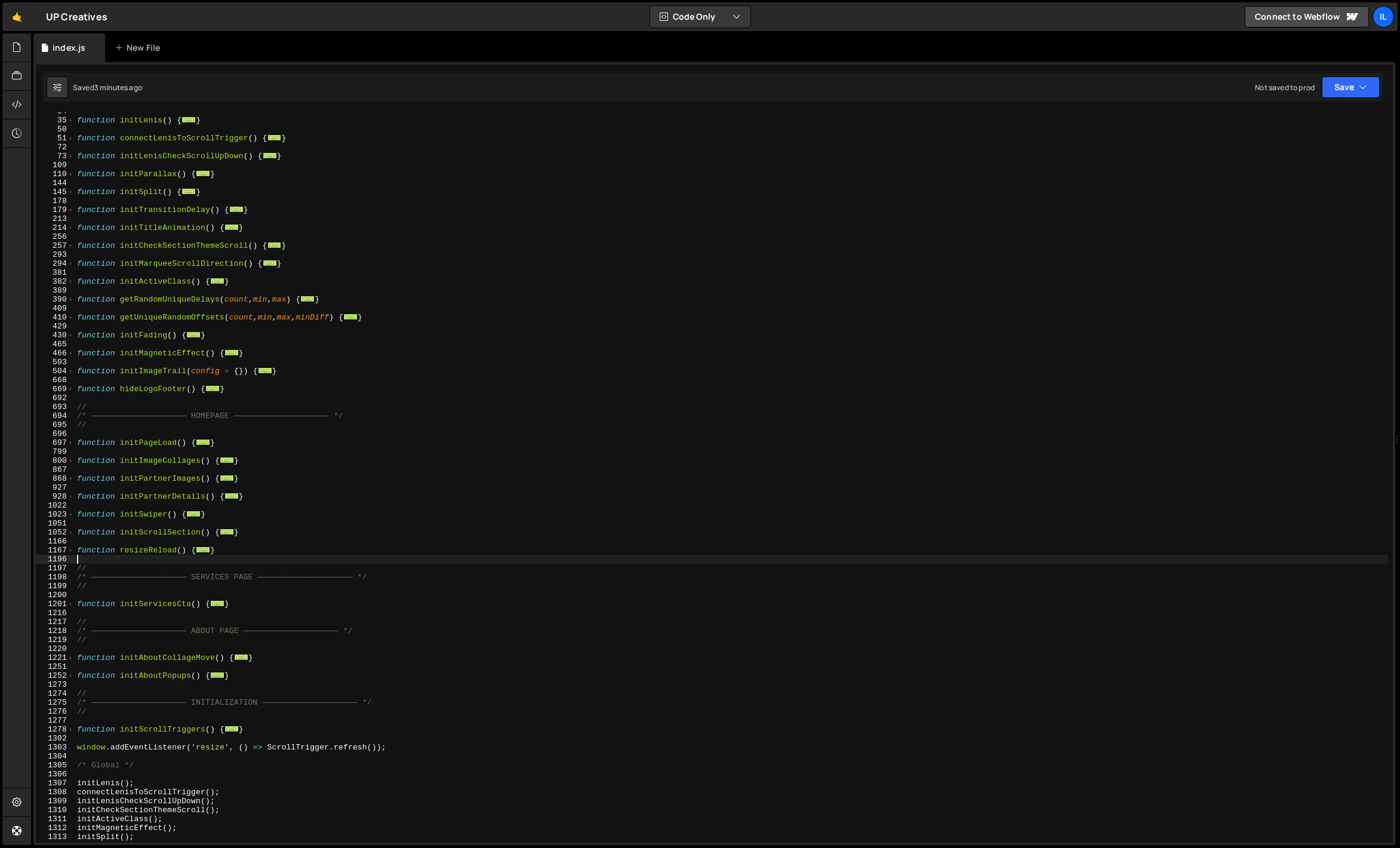
scroll to position [286, 0]
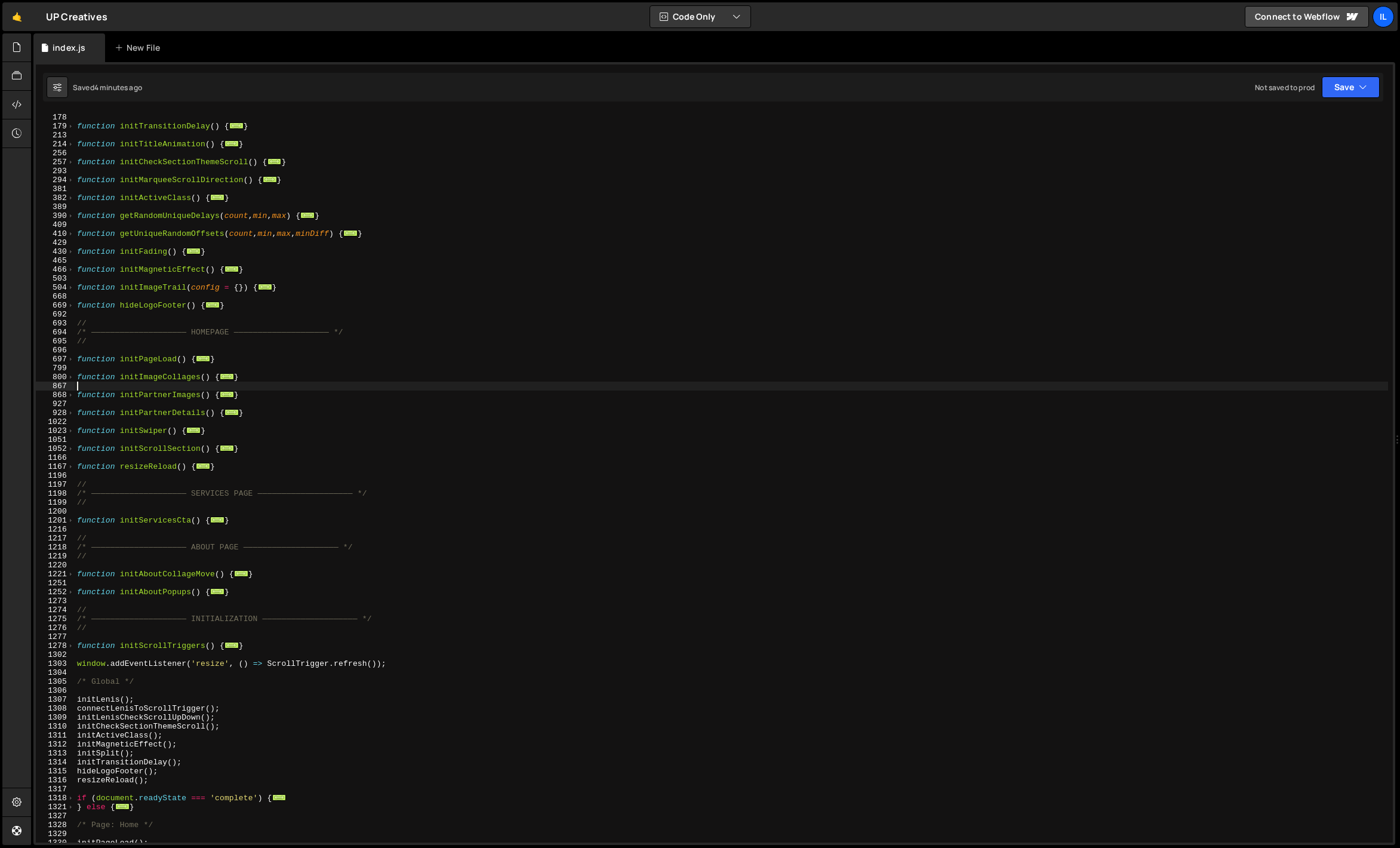
click at [150, 386] on div "function initSplit ( ) { ... } function initTransitionDelay ( ) { ... } functio…" at bounding box center [731, 478] width 1314 height 748
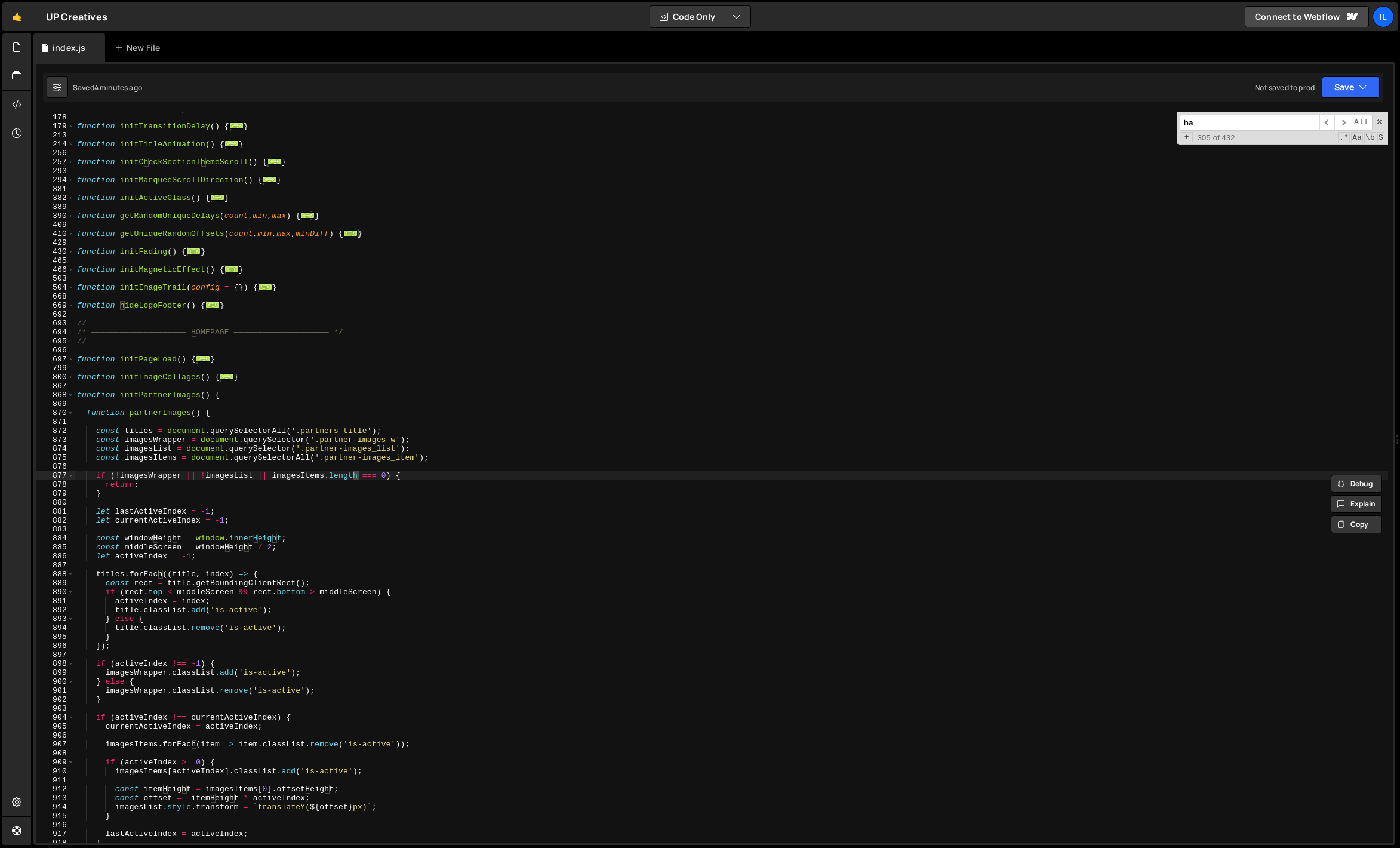
scroll to position [969, 0]
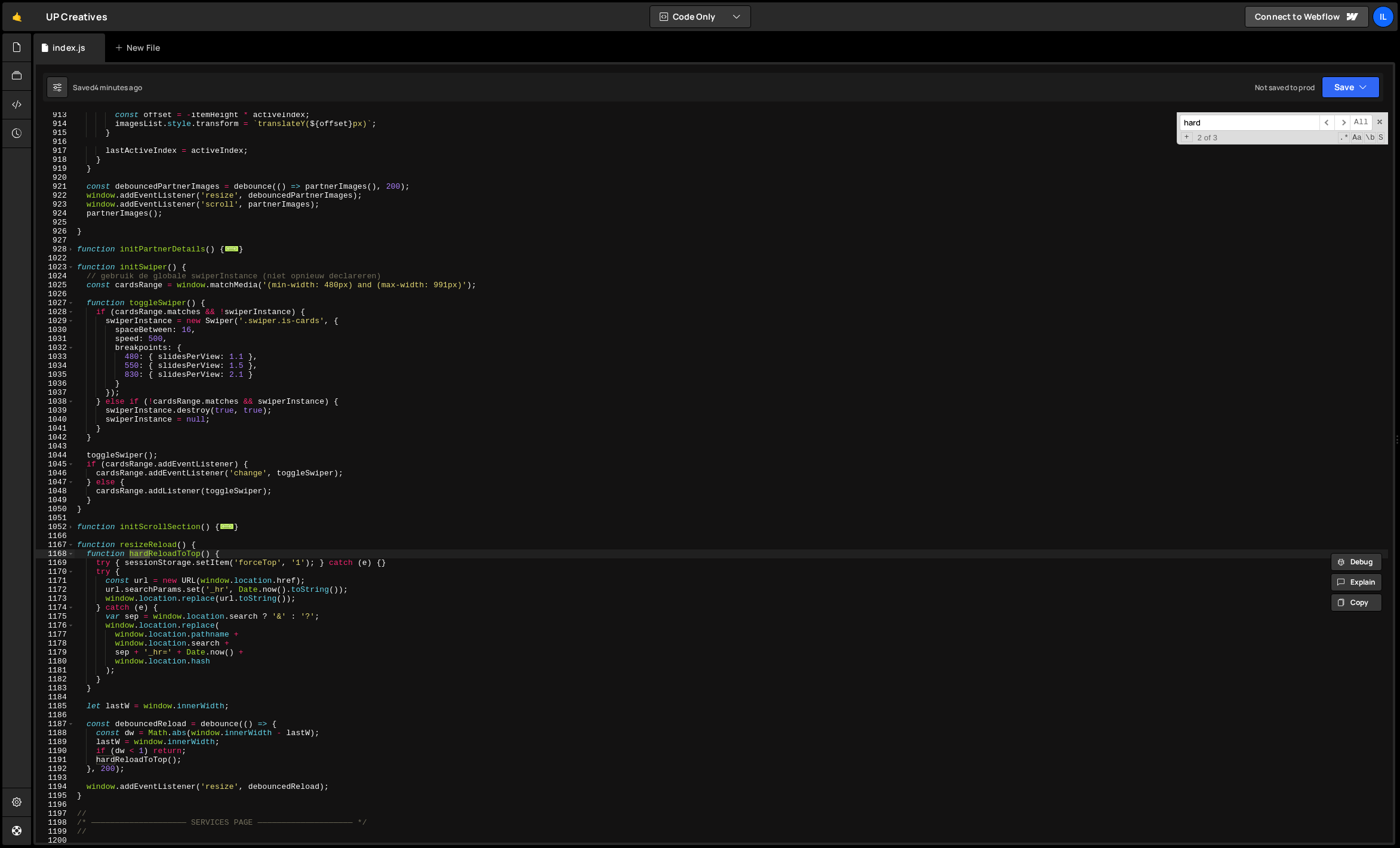
type input "hardr"
click at [68, 553] on span at bounding box center [71, 554] width 7 height 9
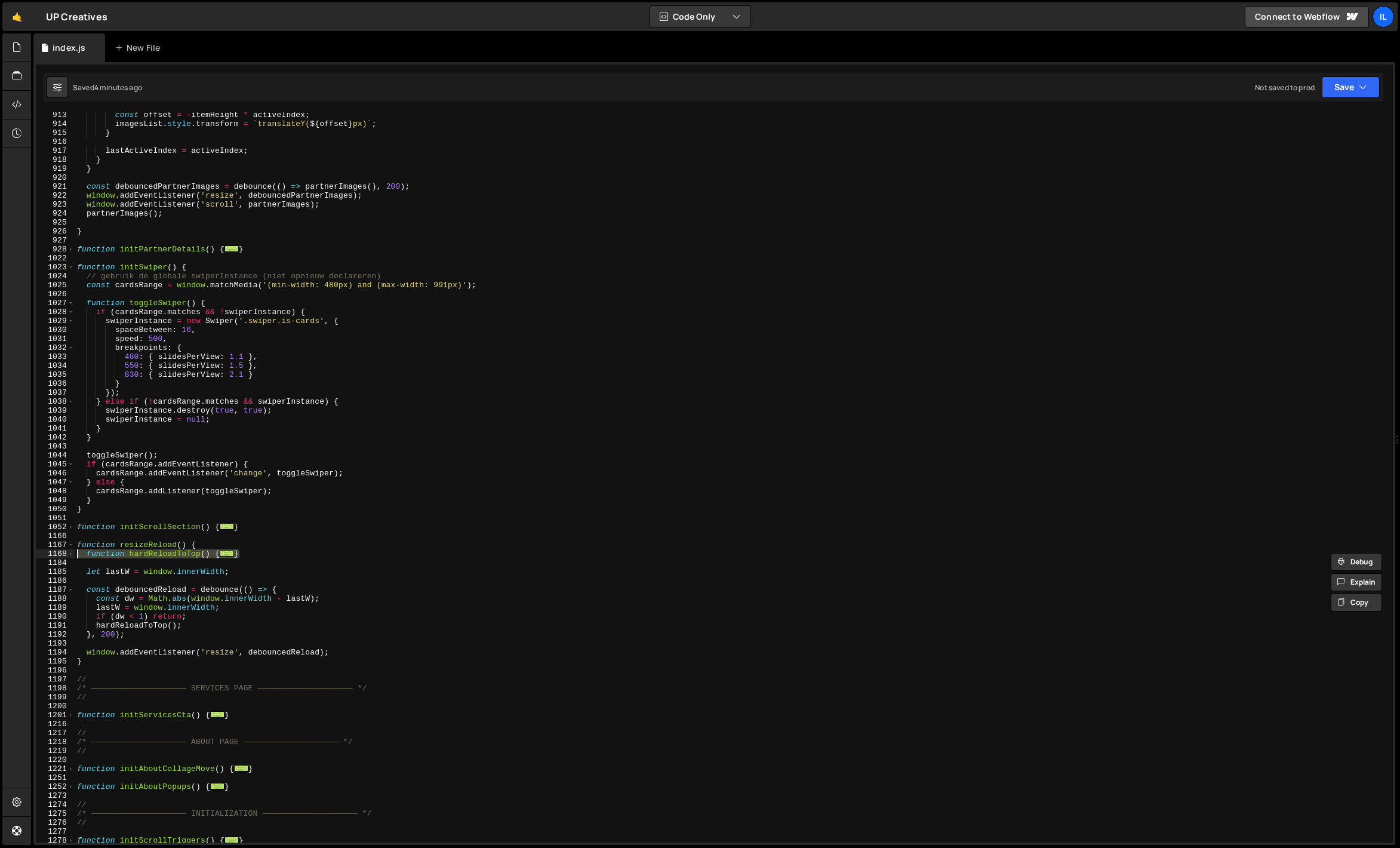
drag, startPoint x: 263, startPoint y: 557, endPoint x: 40, endPoint y: 556, distance: 223.0
click at [40, 556] on div "function hardReloadToTop() { 913 914 915 916 917 918 919 920 921 922 923 924 92…" at bounding box center [714, 477] width 1357 height 731
type textarea "function hardReloadToTop() { try { sessionStorage.setItem('forceTop', '1'); } c…"
click at [140, 566] on div "const offset = - itemHeight * activeIndex ; imagesList . style . transform = ` …" at bounding box center [731, 485] width 1314 height 748
drag, startPoint x: 245, startPoint y: 551, endPoint x: 59, endPoint y: 551, distance: 186.0
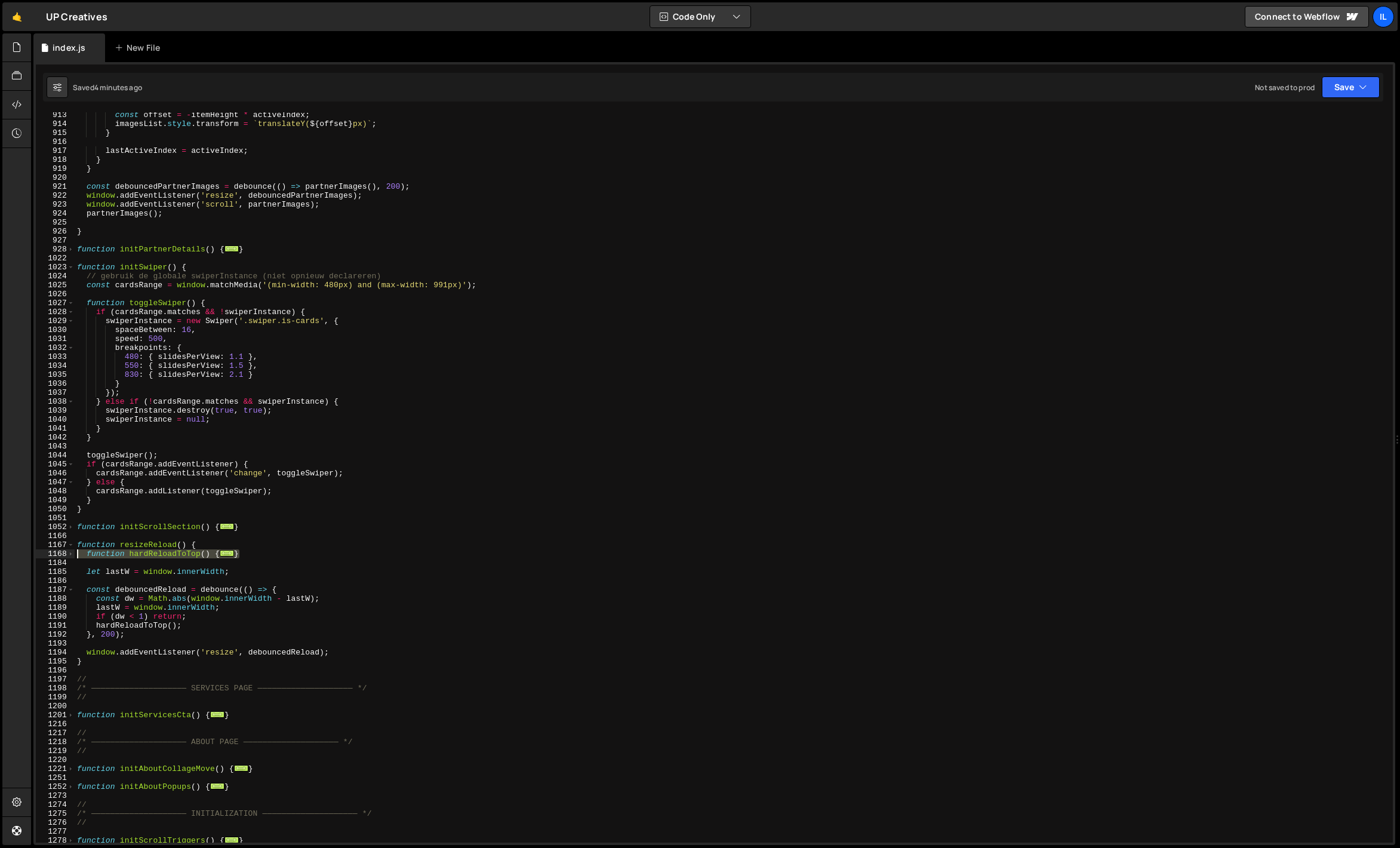
click at [59, 551] on div "913 914 915 916 917 918 919 920 921 922 923 924 925 926 927 928 1022 1023 1024 …" at bounding box center [714, 477] width 1357 height 731
paste textarea
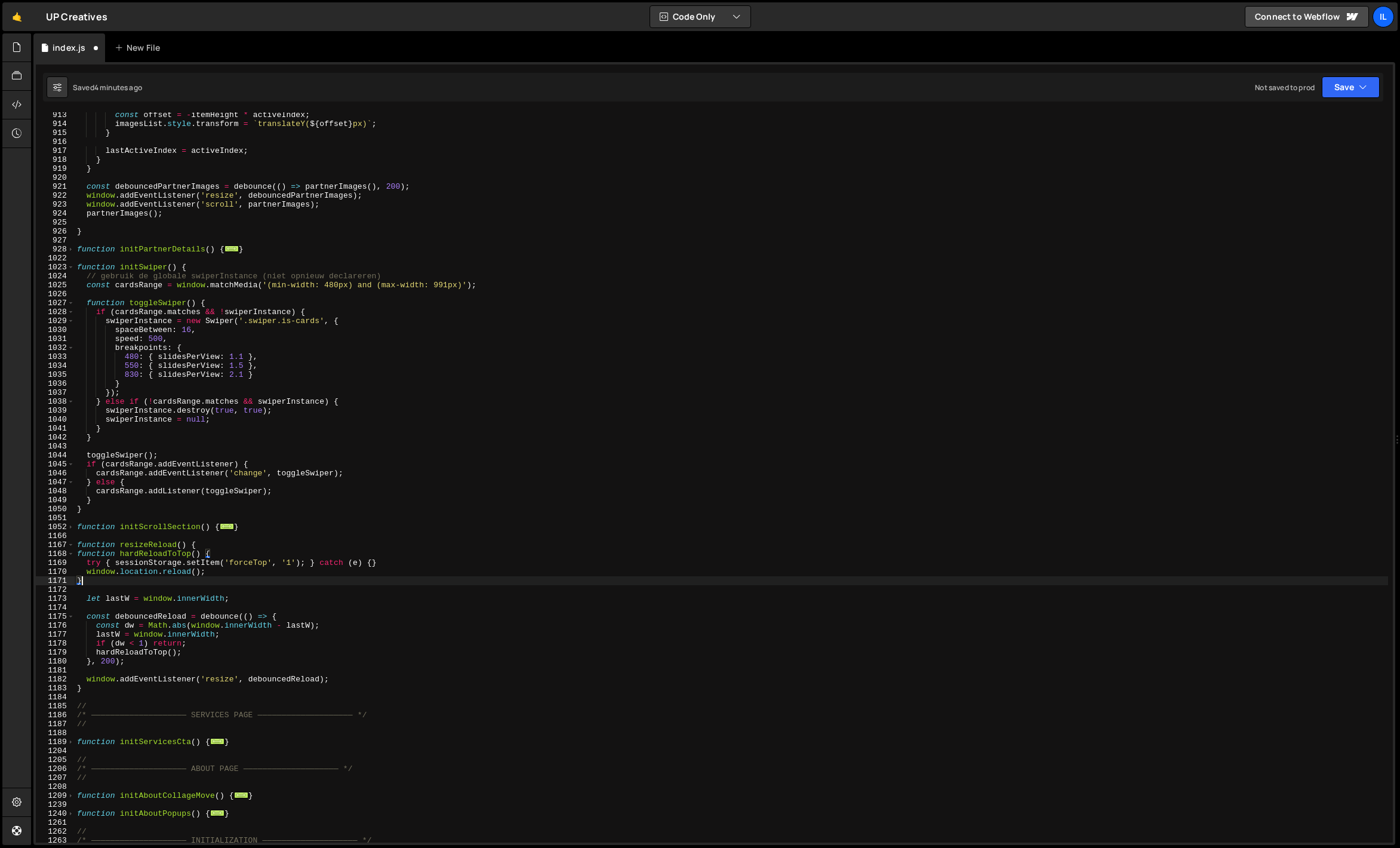
type textarea "}"
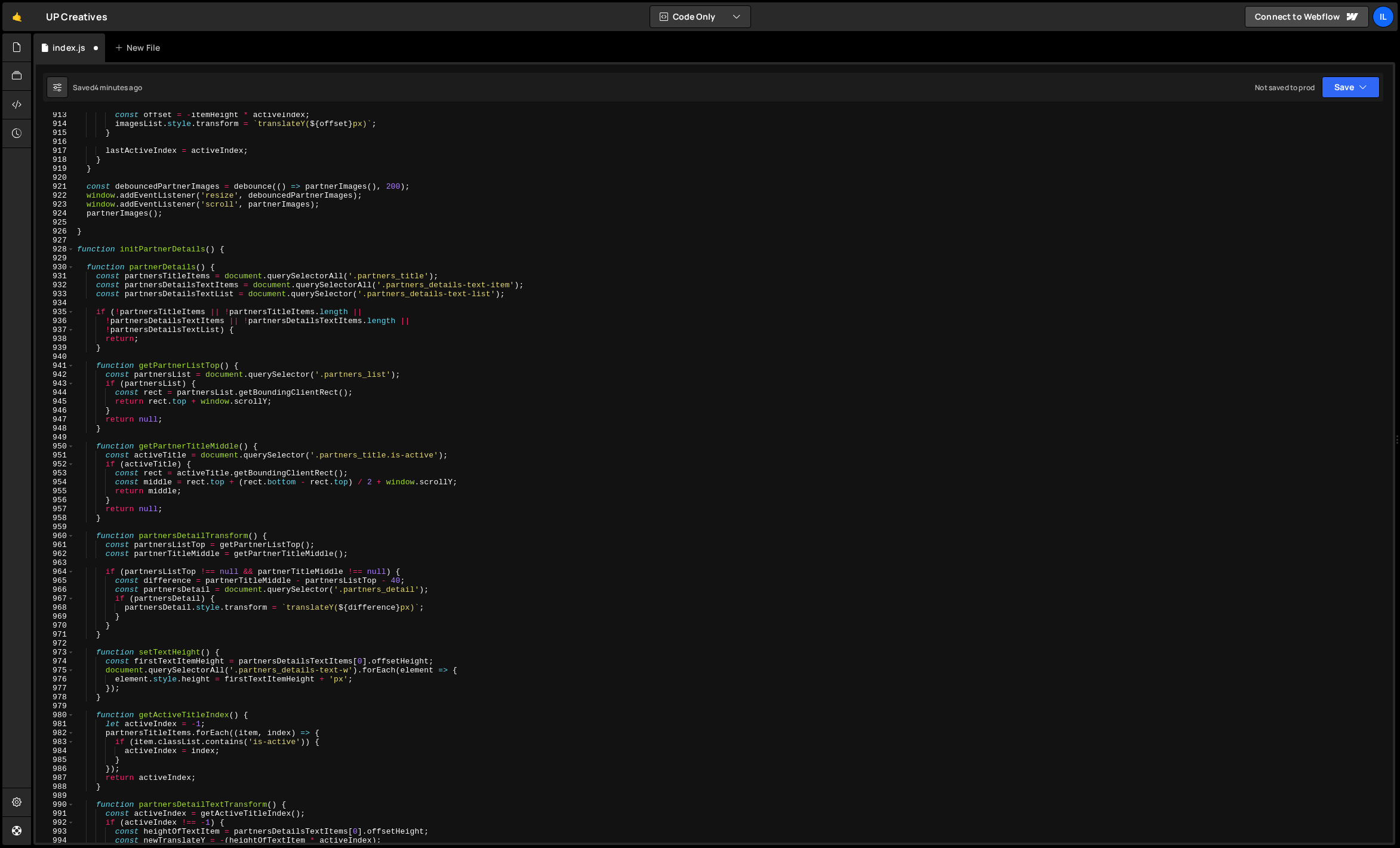
scroll to position [8170, 0]
